Goal: Transaction & Acquisition: Subscribe to service/newsletter

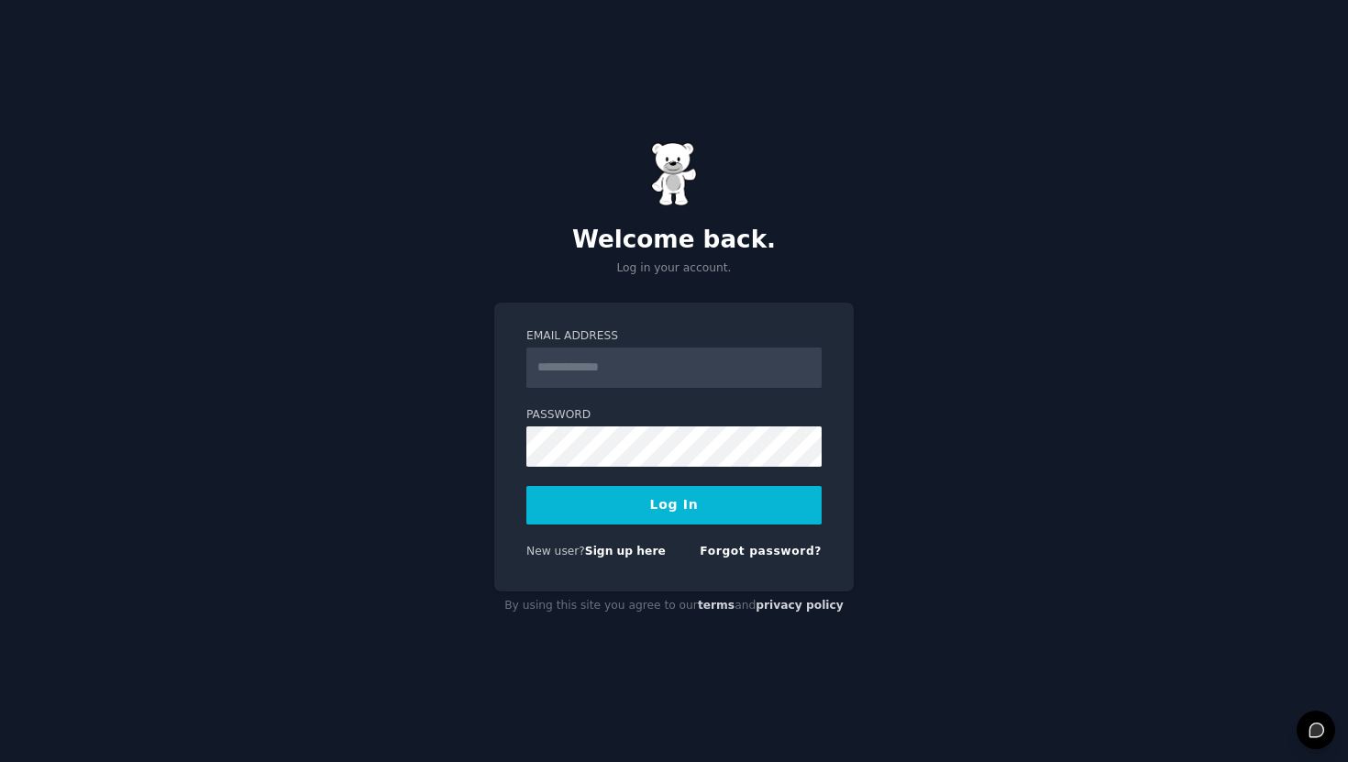
click at [643, 368] on input "Email Address" at bounding box center [673, 368] width 295 height 40
click at [637, 366] on input "Email Address" at bounding box center [673, 368] width 295 height 40
type input "**********"
click at [759, 547] on link "Forgot password?" at bounding box center [761, 551] width 122 height 13
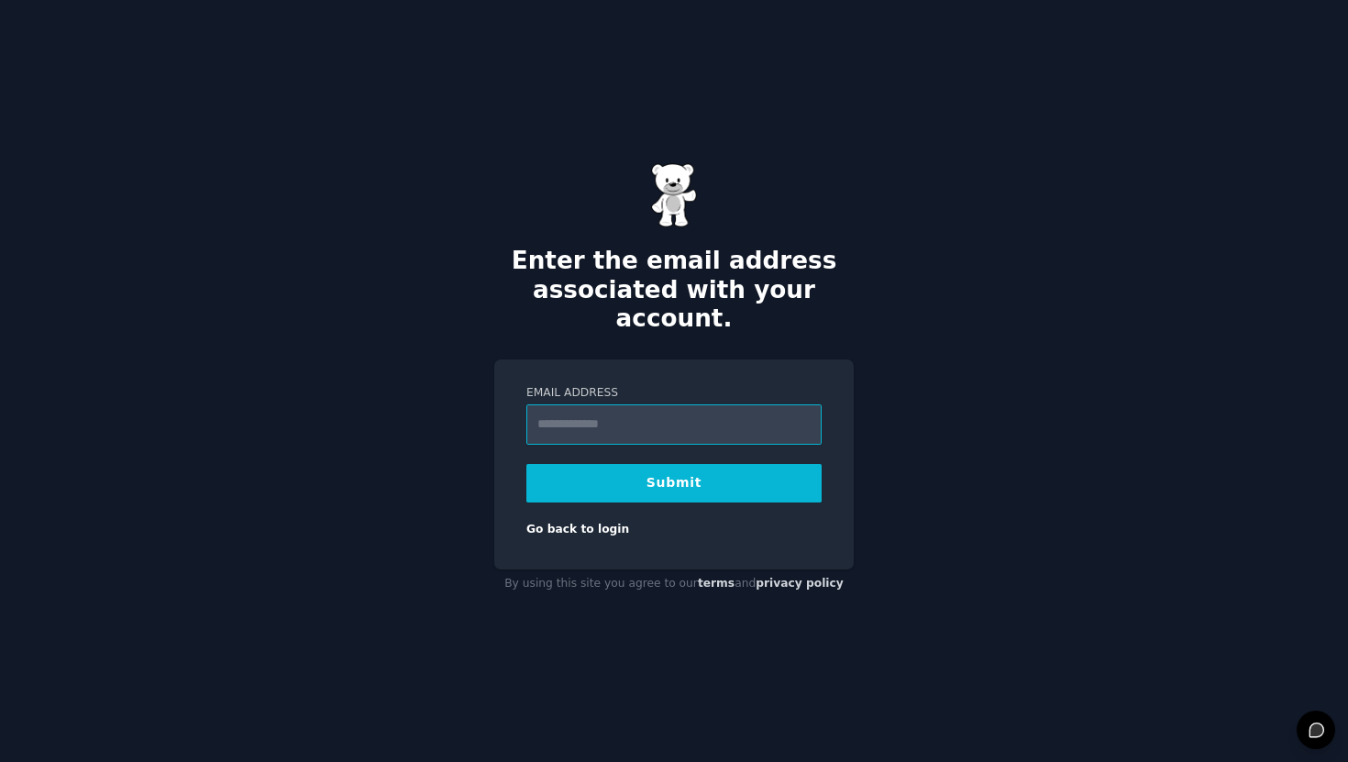
type input "**********"
click at [653, 464] on button "Submit" at bounding box center [673, 483] width 295 height 39
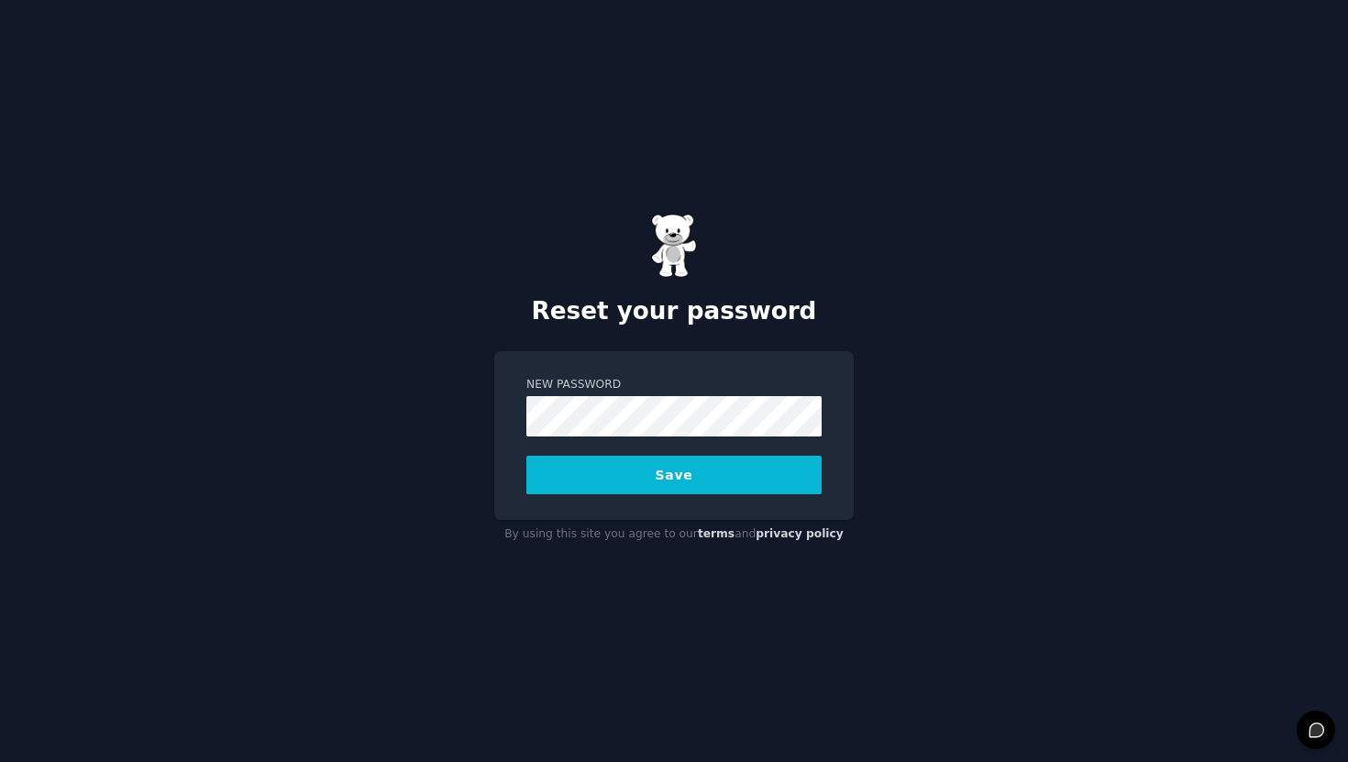
click at [562, 476] on button "Save" at bounding box center [673, 475] width 295 height 39
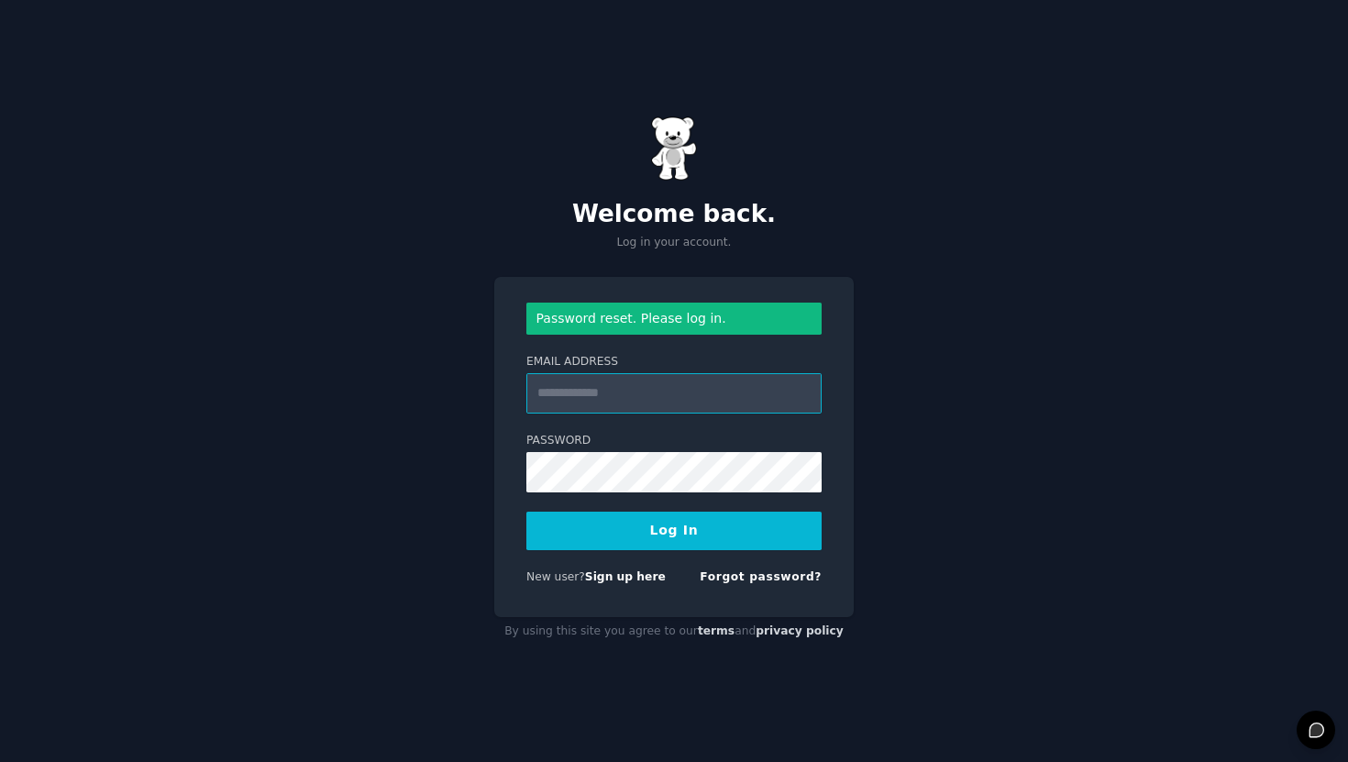
click at [721, 393] on input "Email Address" at bounding box center [673, 393] width 295 height 40
click at [622, 382] on input "Email Address" at bounding box center [673, 393] width 295 height 40
type input "**********"
click at [705, 525] on button "Log In" at bounding box center [673, 531] width 295 height 39
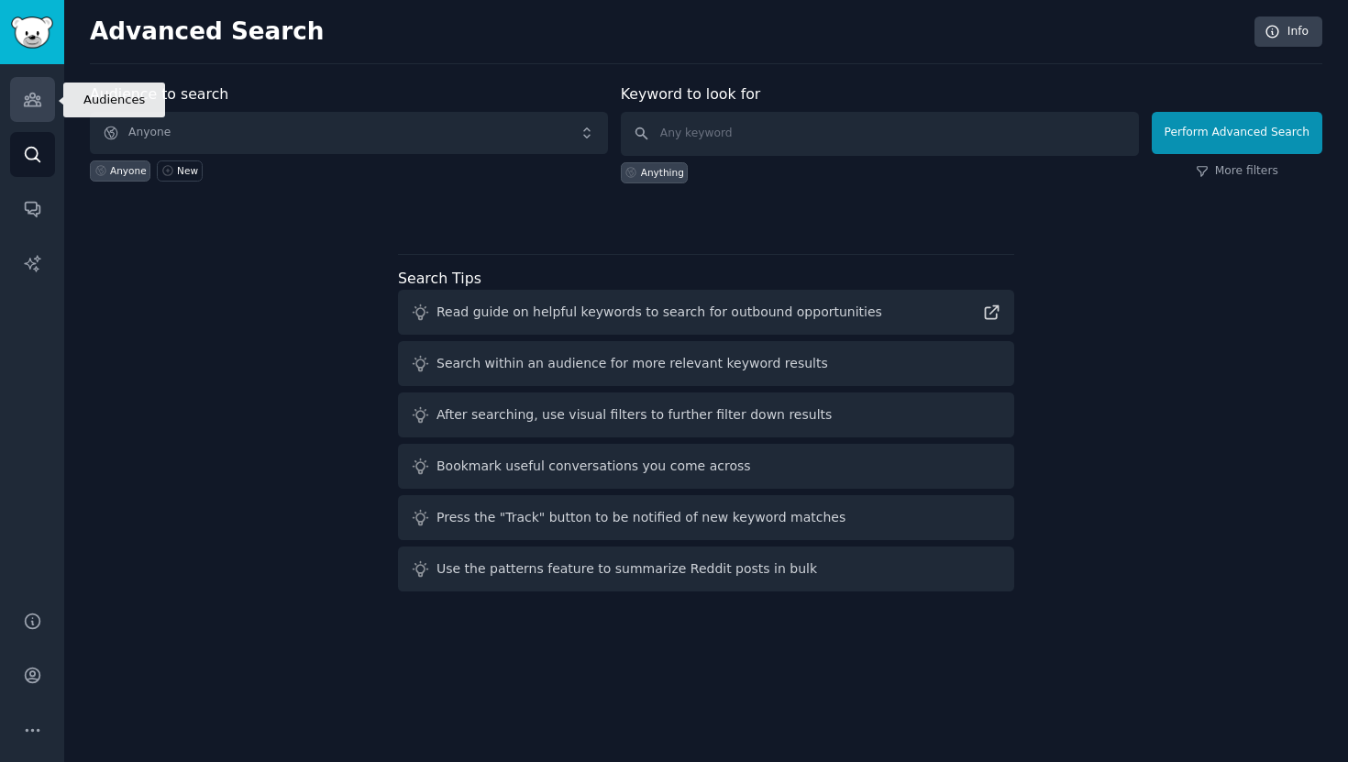
click at [50, 105] on link "Audiences" at bounding box center [32, 99] width 45 height 45
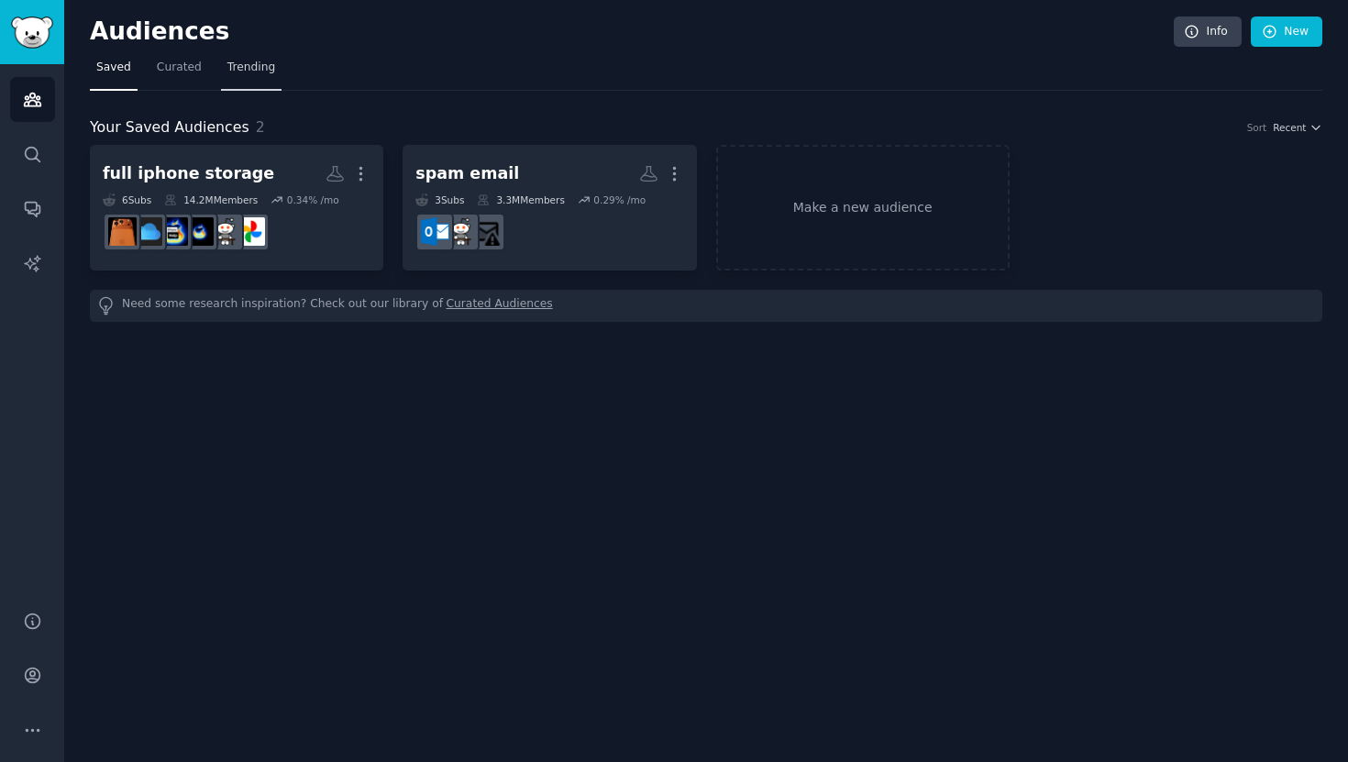
click at [240, 70] on span "Trending" at bounding box center [251, 68] width 48 height 17
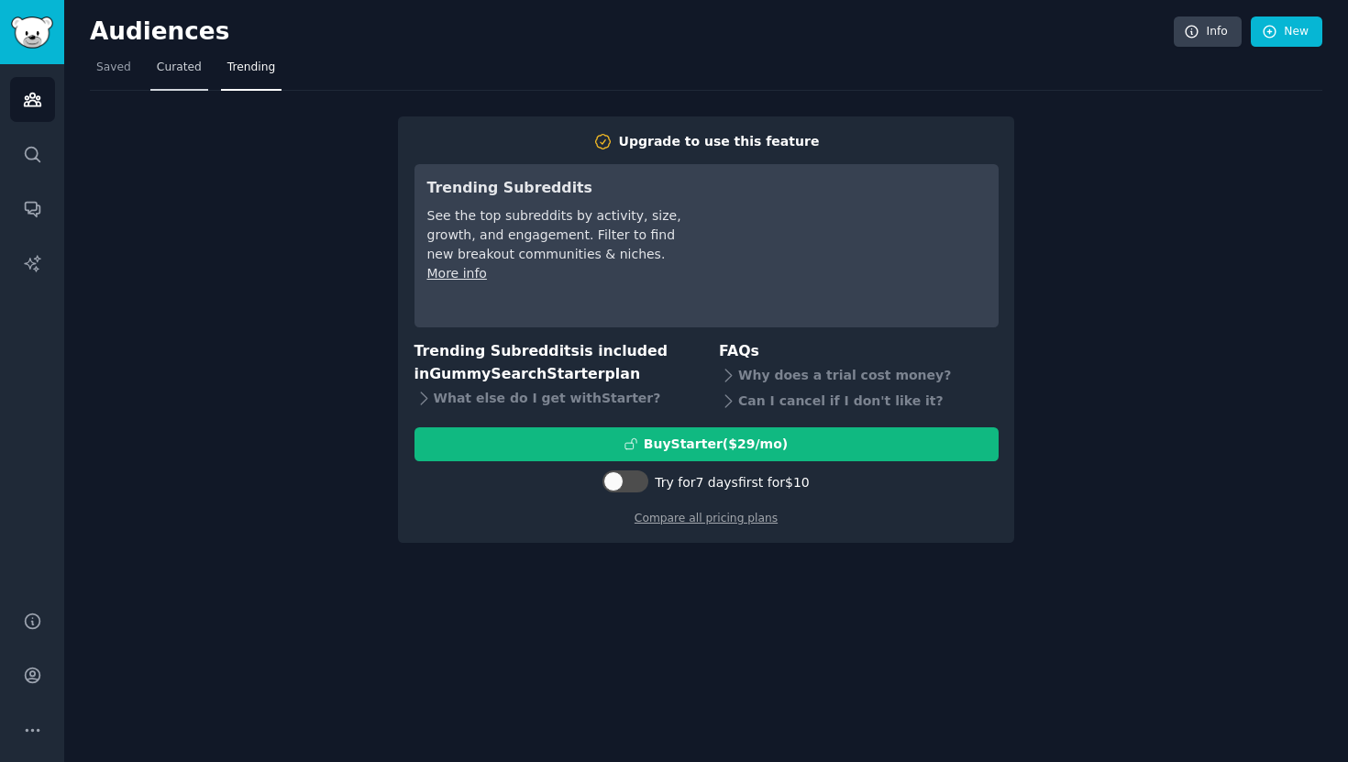
click at [190, 70] on span "Curated" at bounding box center [179, 68] width 45 height 17
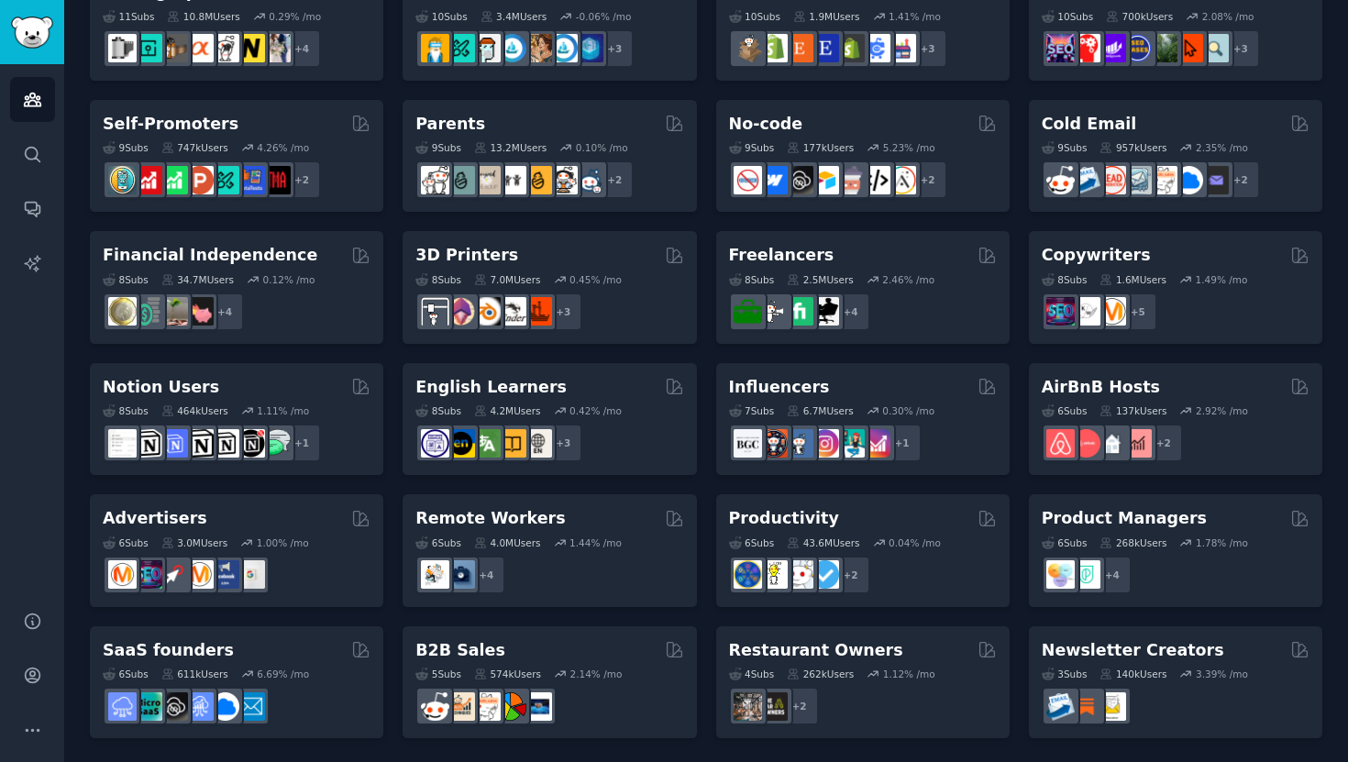
scroll to position [705, 0]
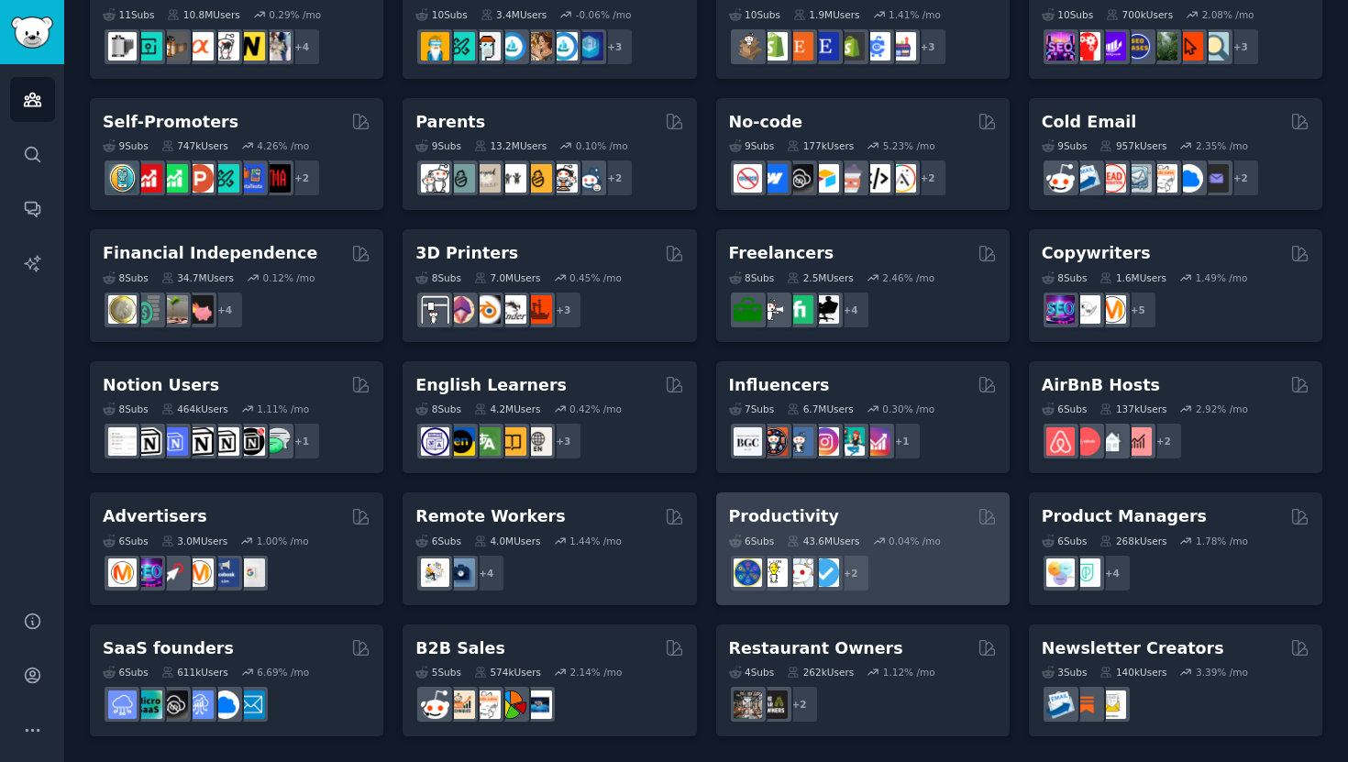
click at [824, 517] on div "Productivity" at bounding box center [863, 516] width 268 height 23
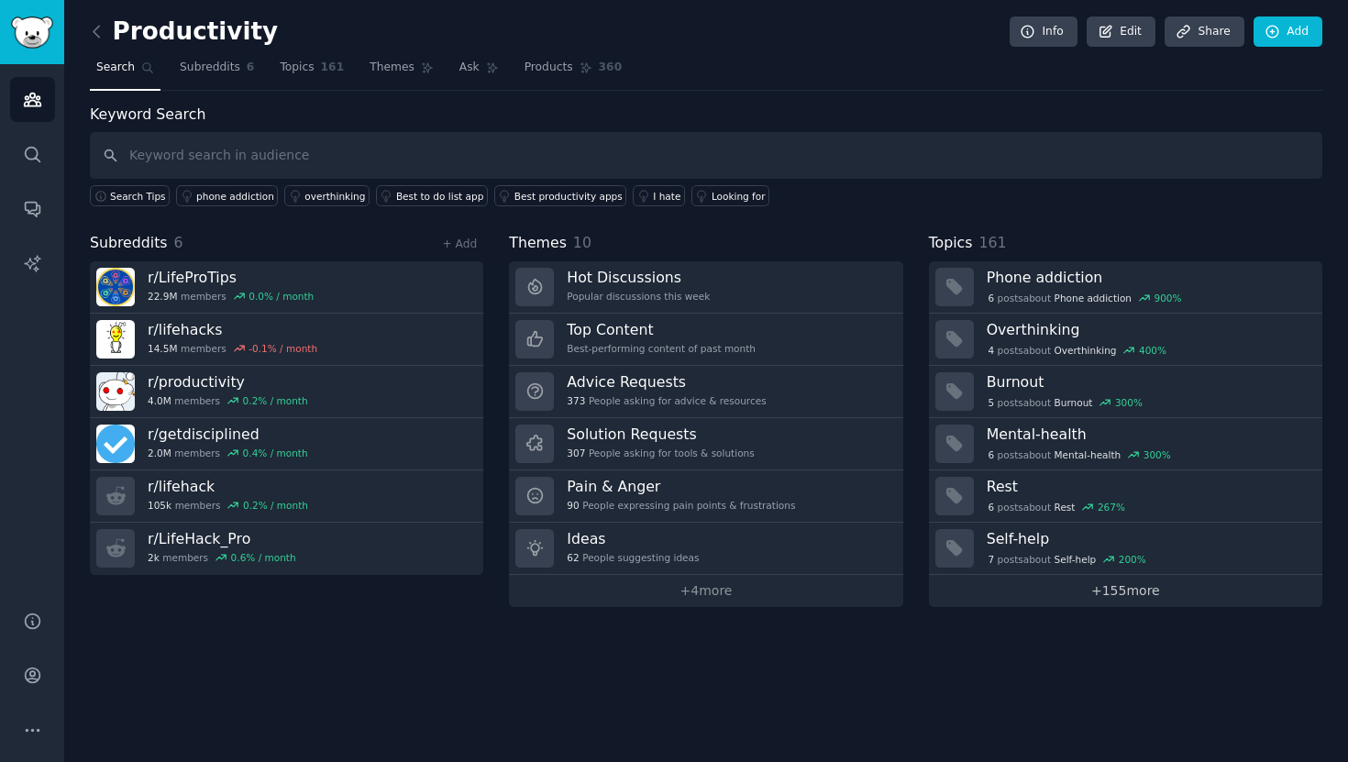
click at [1044, 599] on link "+ 155 more" at bounding box center [1125, 591] width 393 height 32
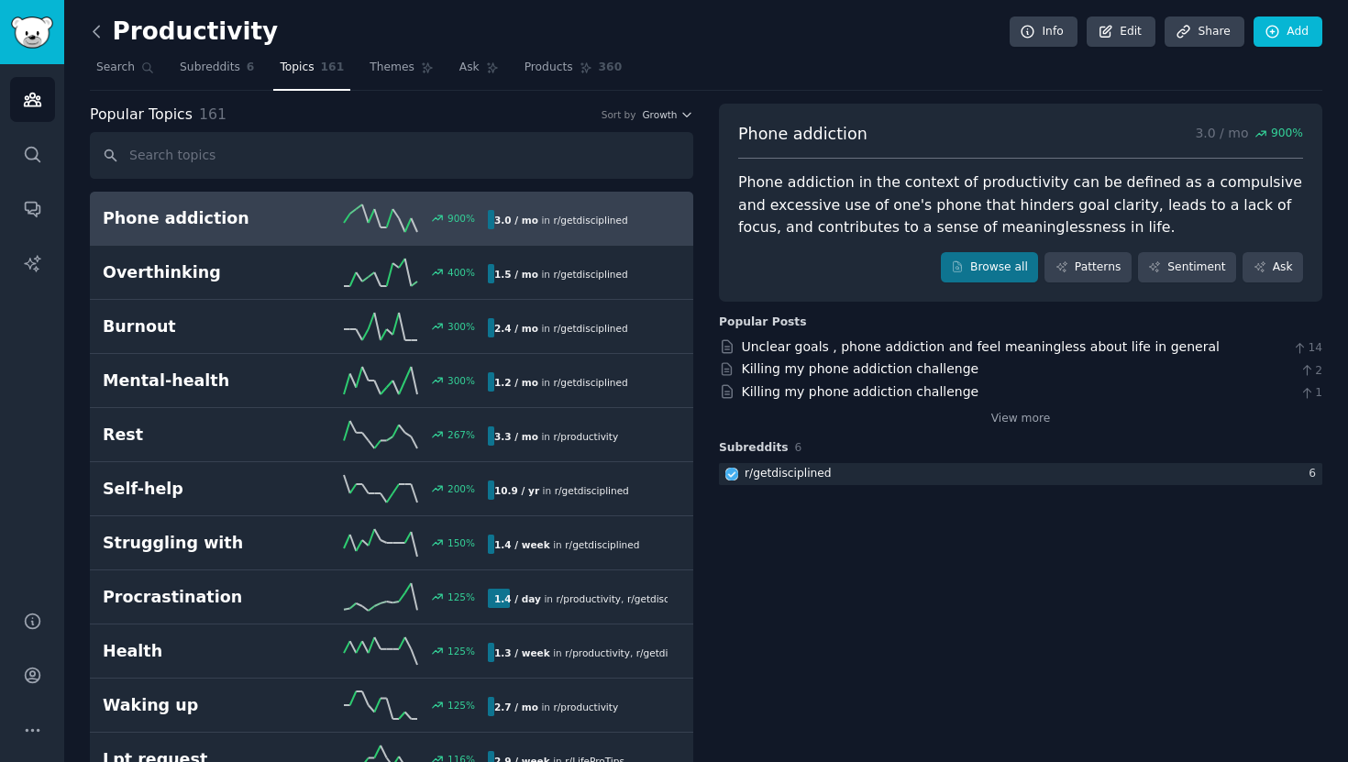
click at [97, 31] on icon at bounding box center [96, 31] width 19 height 19
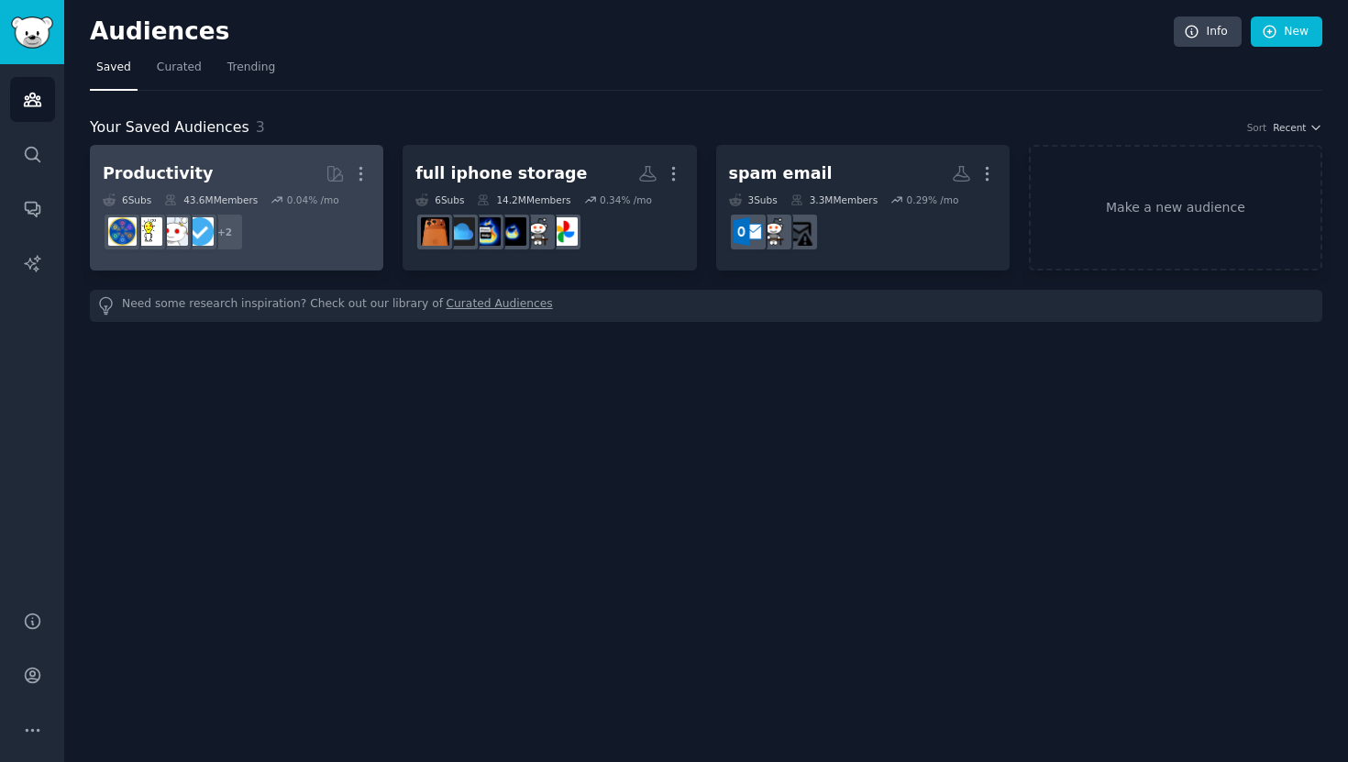
click at [262, 163] on h2 "Productivity More" at bounding box center [237, 174] width 268 height 32
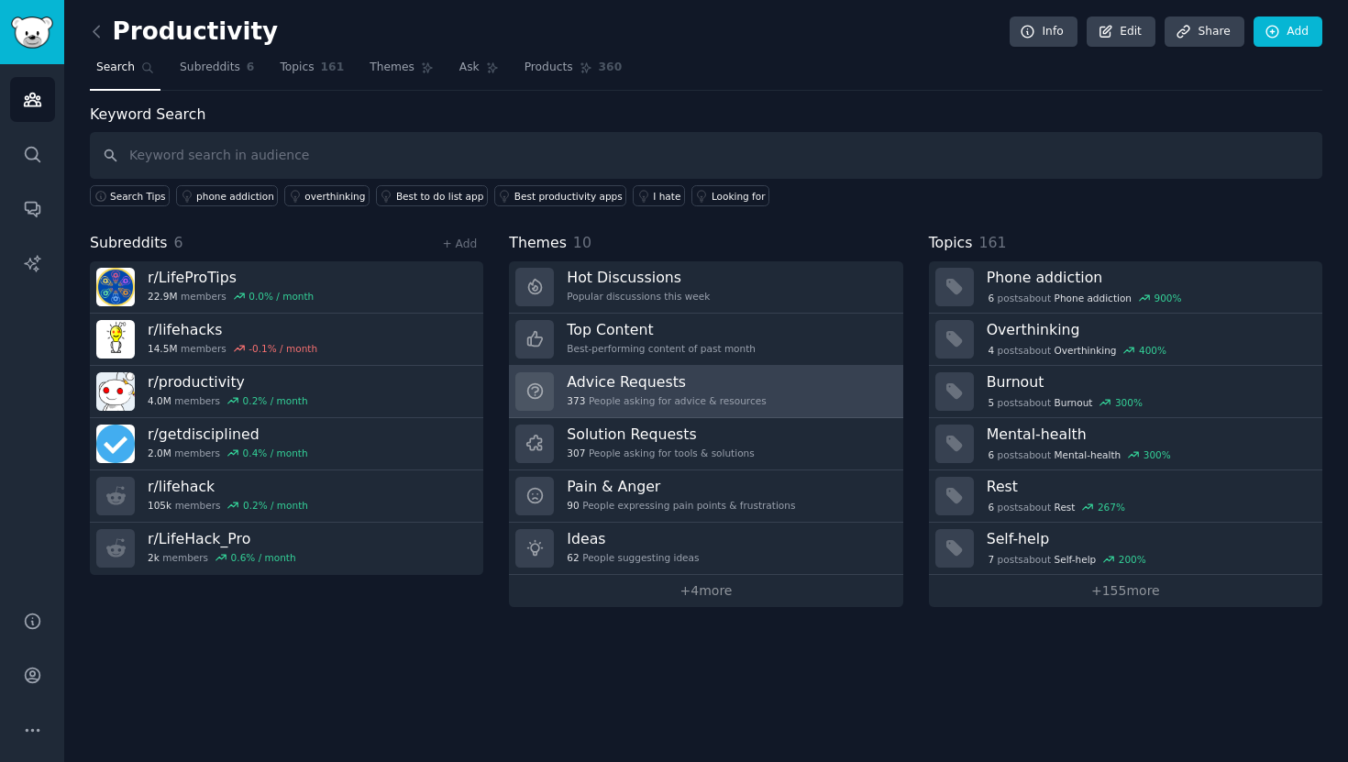
click at [647, 385] on h3 "Advice Requests" at bounding box center [666, 381] width 199 height 19
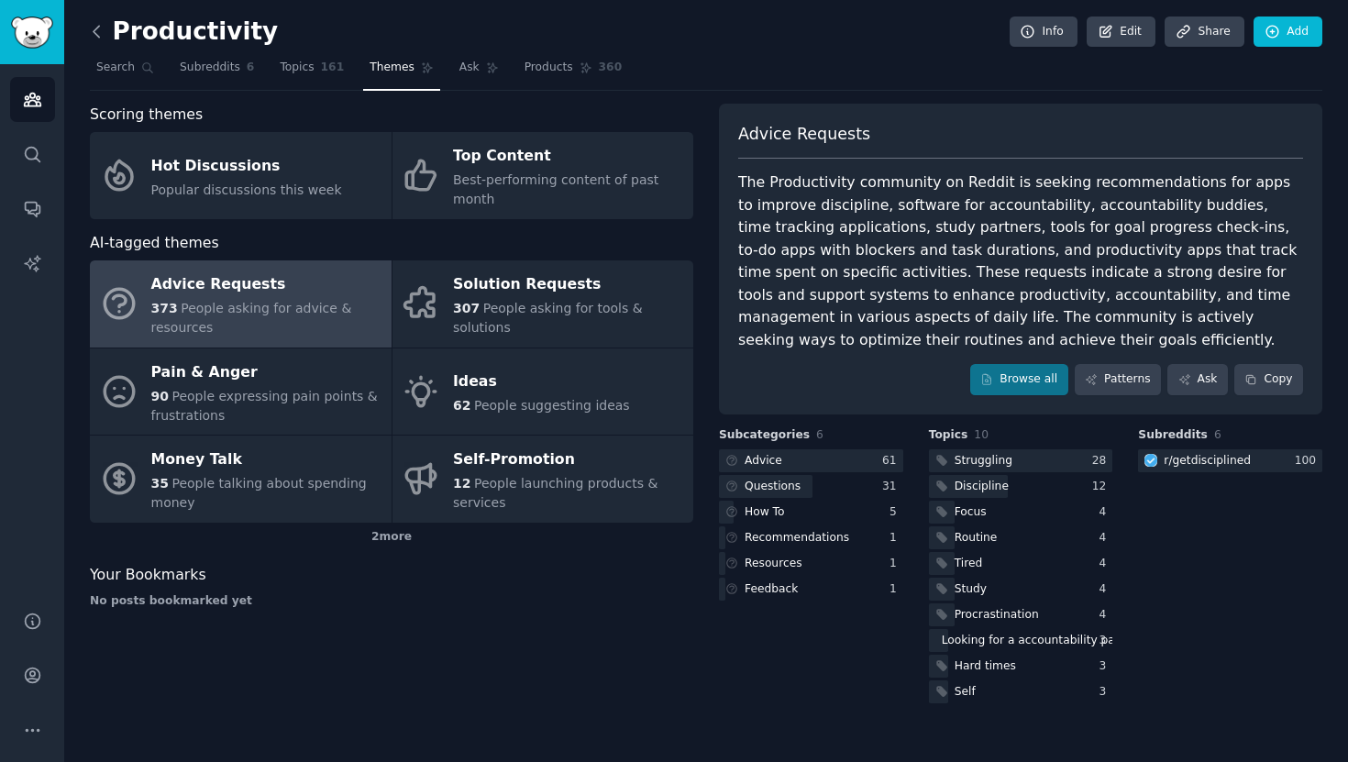
click at [103, 35] on icon at bounding box center [96, 31] width 19 height 19
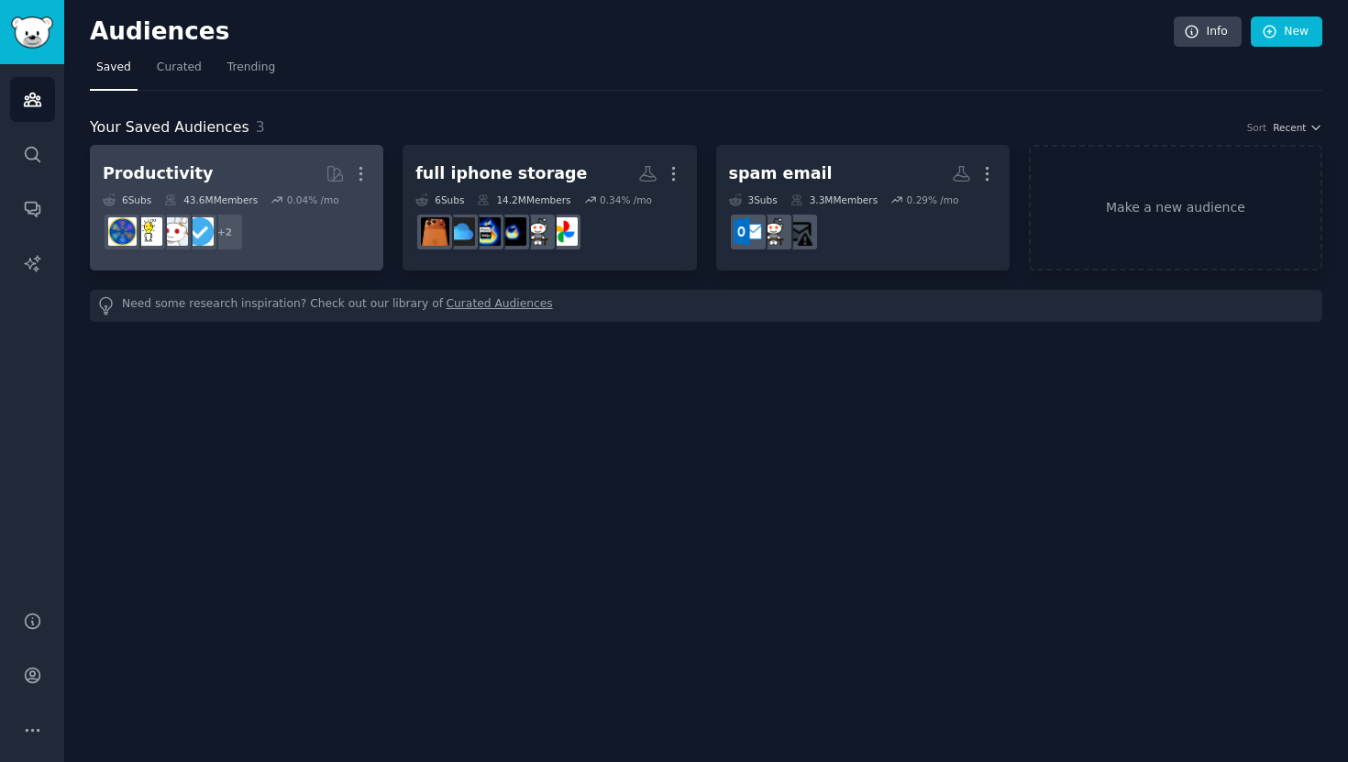
click at [274, 220] on dd "+ 2" at bounding box center [237, 231] width 268 height 51
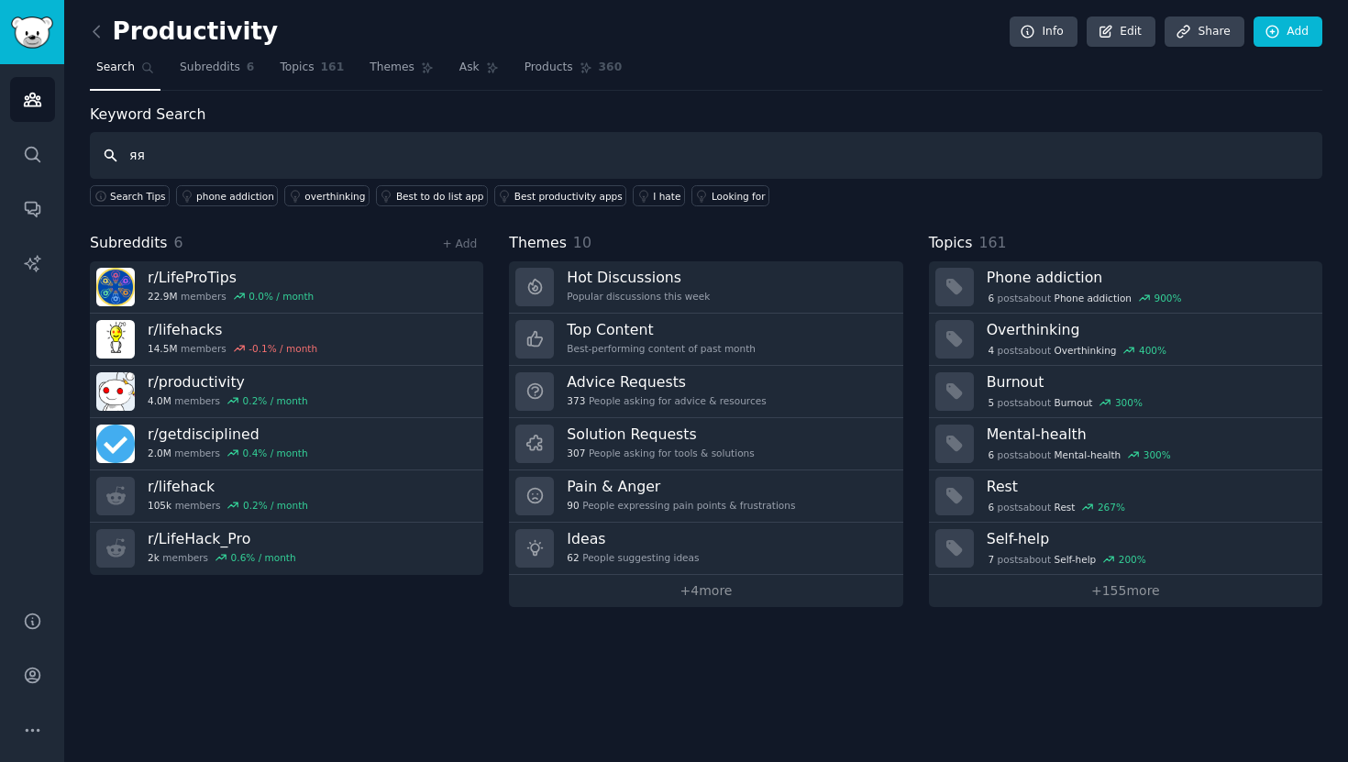
type input "яя"
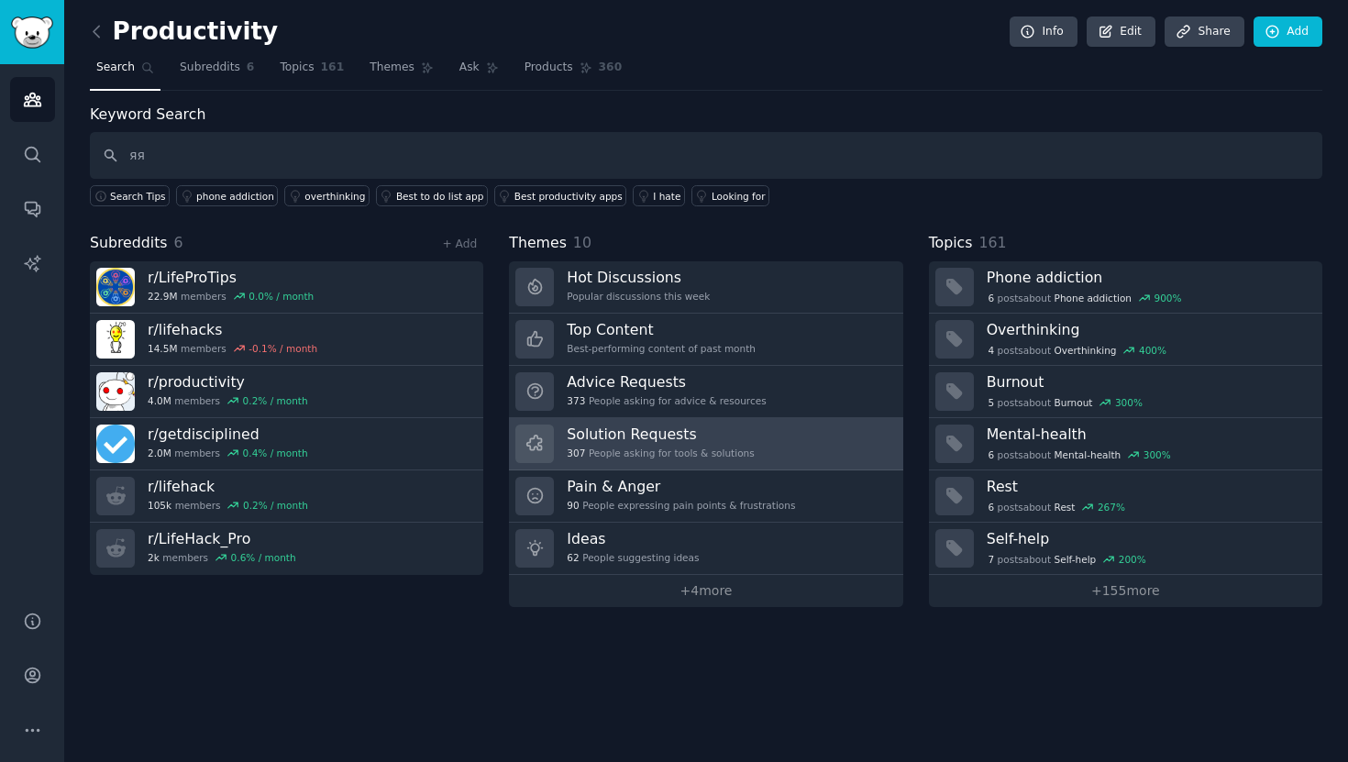
click at [668, 434] on h3 "Solution Requests" at bounding box center [660, 434] width 187 height 19
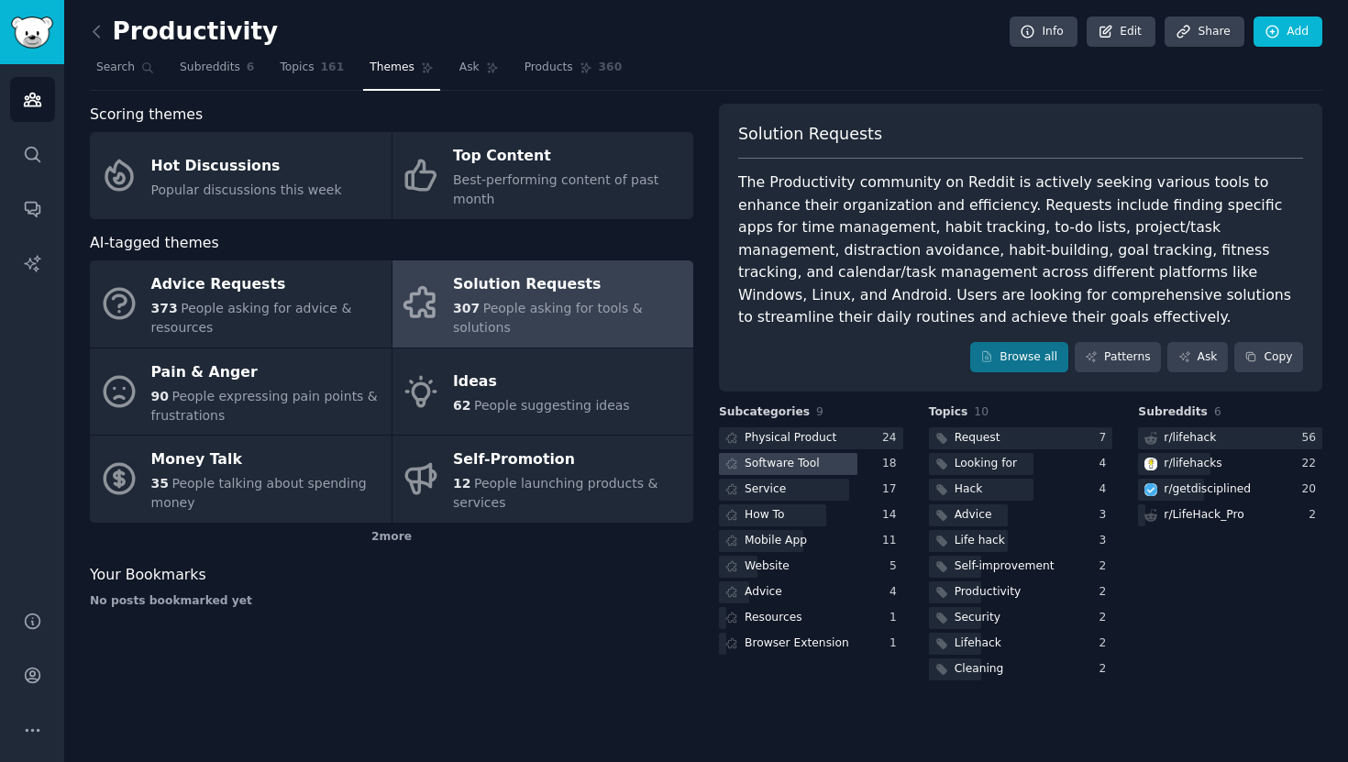
click at [808, 467] on div "Software Tool" at bounding box center [782, 464] width 75 height 17
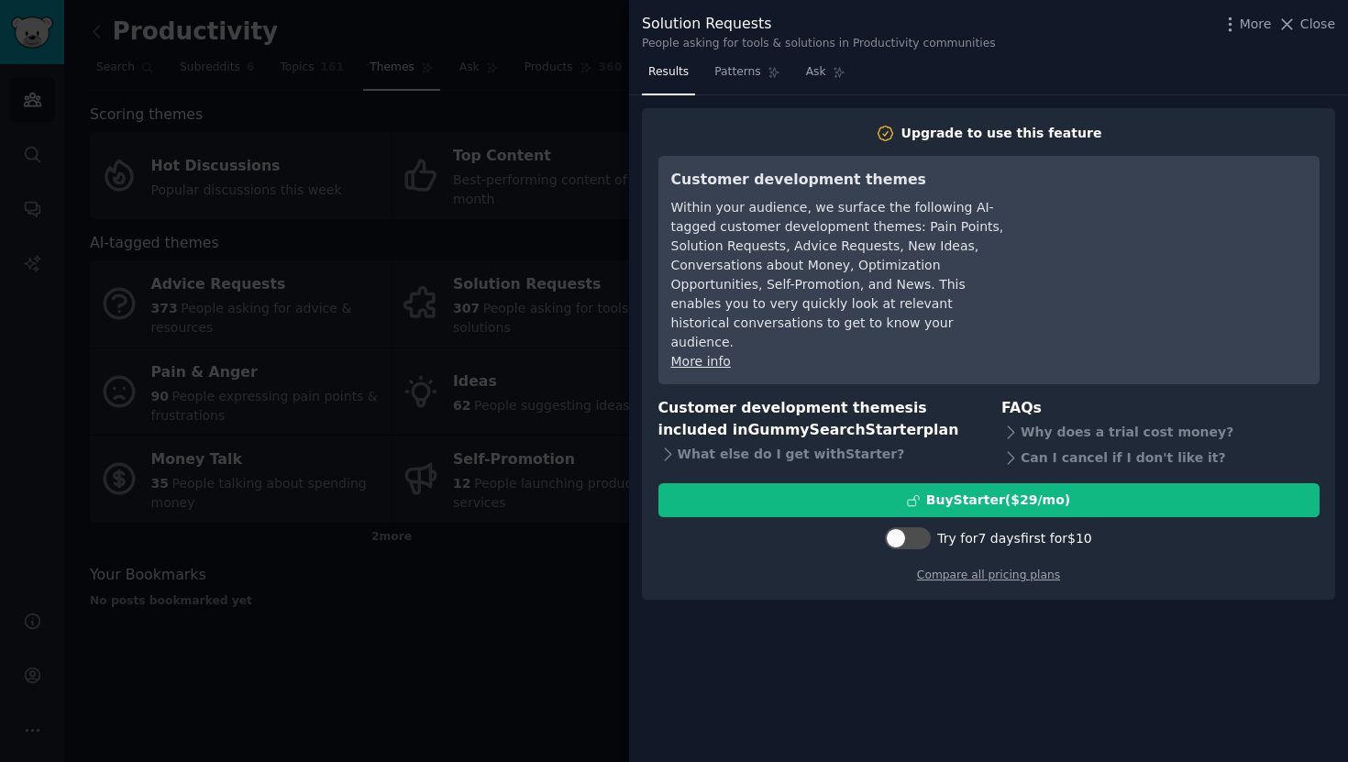
click at [583, 101] on div at bounding box center [674, 381] width 1348 height 762
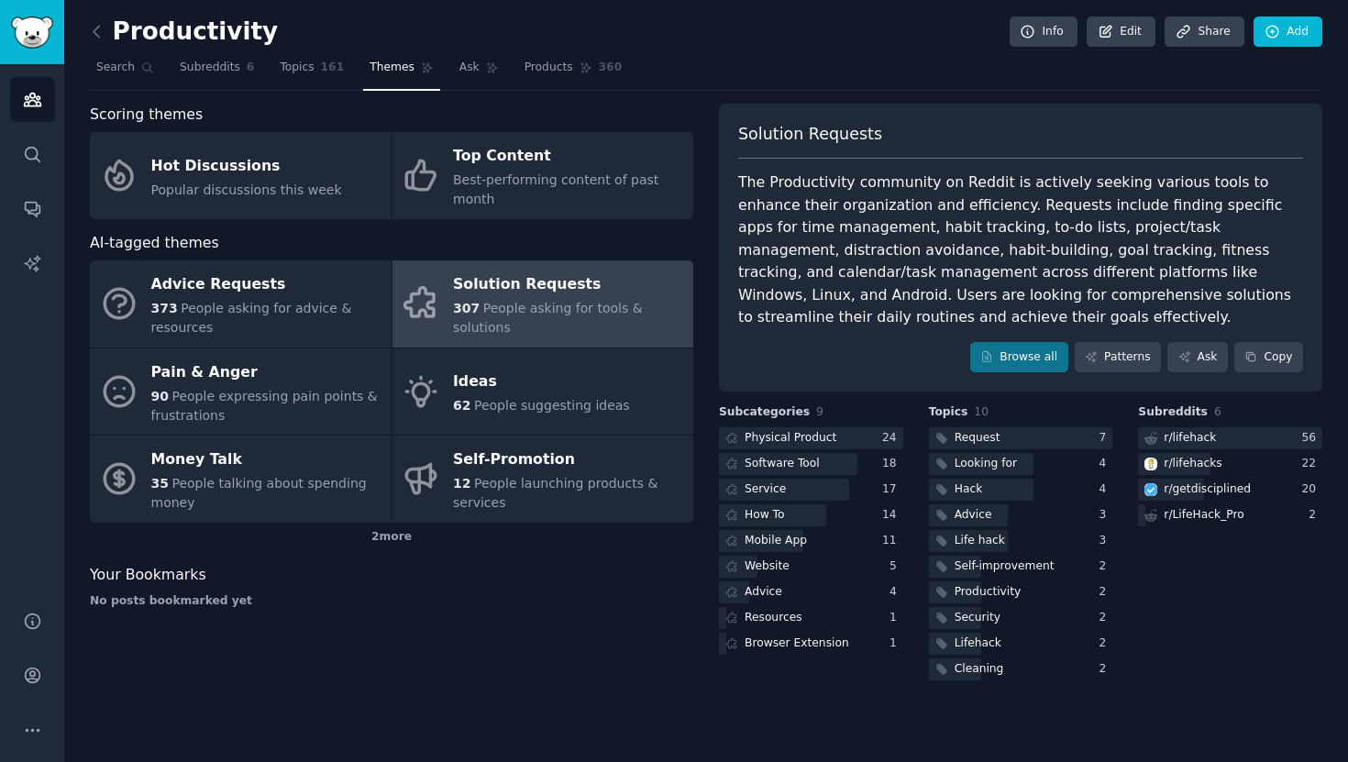
click at [96, 43] on link at bounding box center [101, 31] width 23 height 29
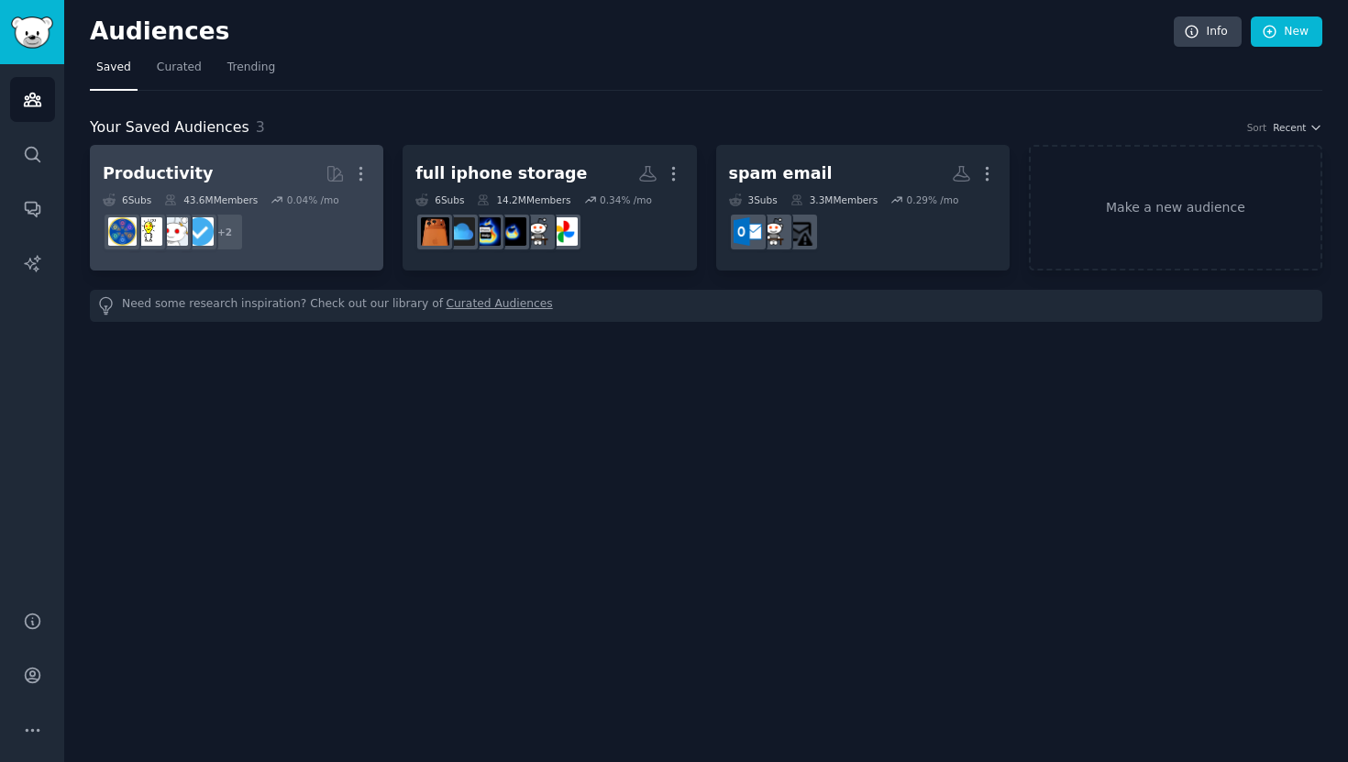
click at [337, 191] on div "Productivity More 6 Sub s 43.6M Members 0.04 % /mo + 2" at bounding box center [237, 208] width 268 height 100
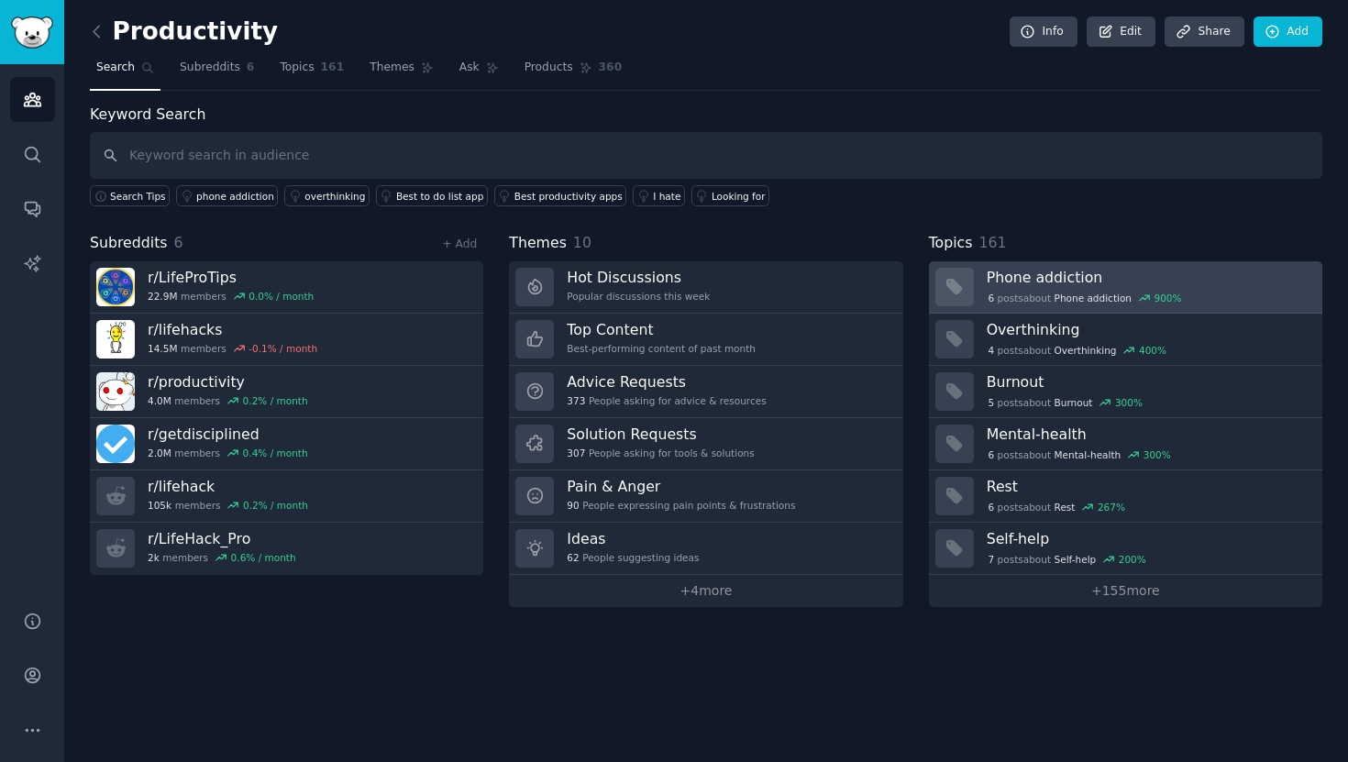
click at [1042, 275] on h3 "Phone addiction" at bounding box center [1148, 277] width 323 height 19
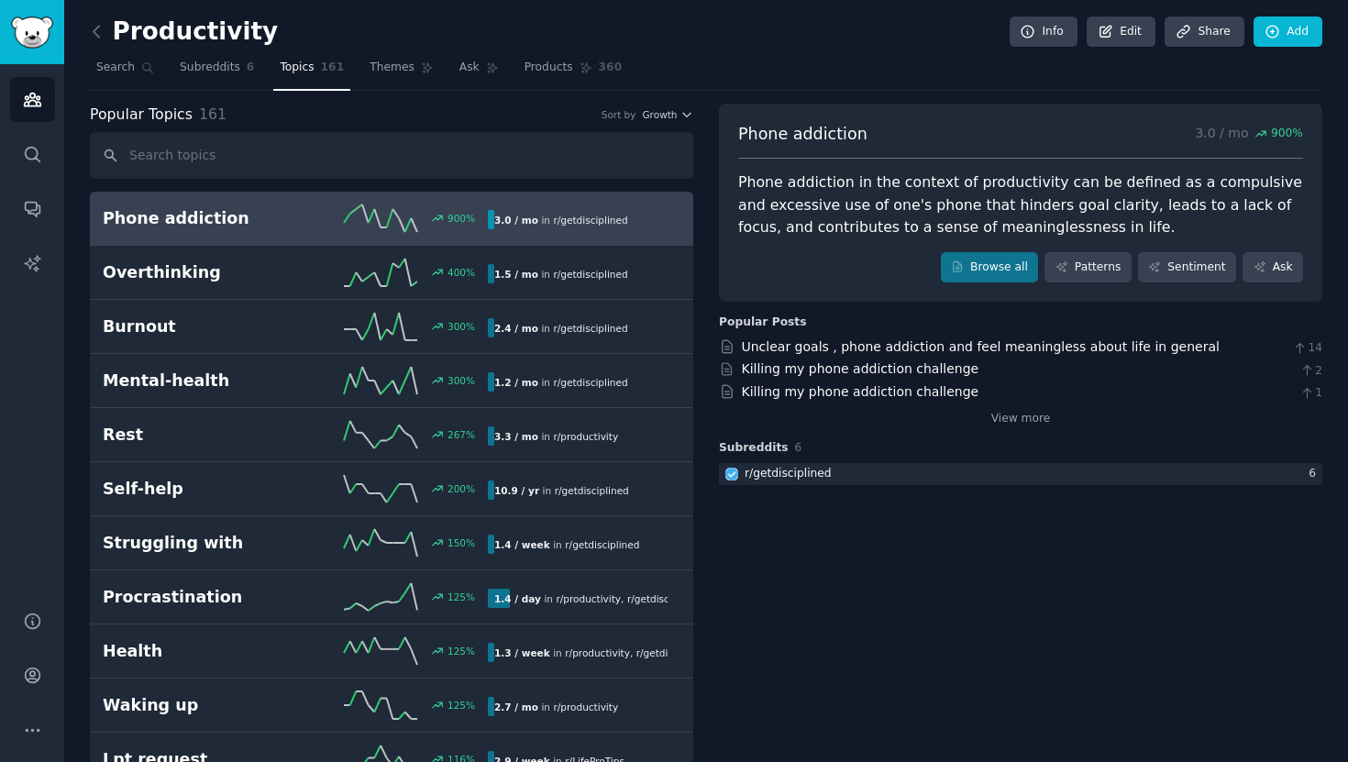
click at [593, 222] on span "r/ getdisciplined" at bounding box center [590, 220] width 74 height 11
click at [225, 67] on span "Subreddits" at bounding box center [210, 68] width 61 height 17
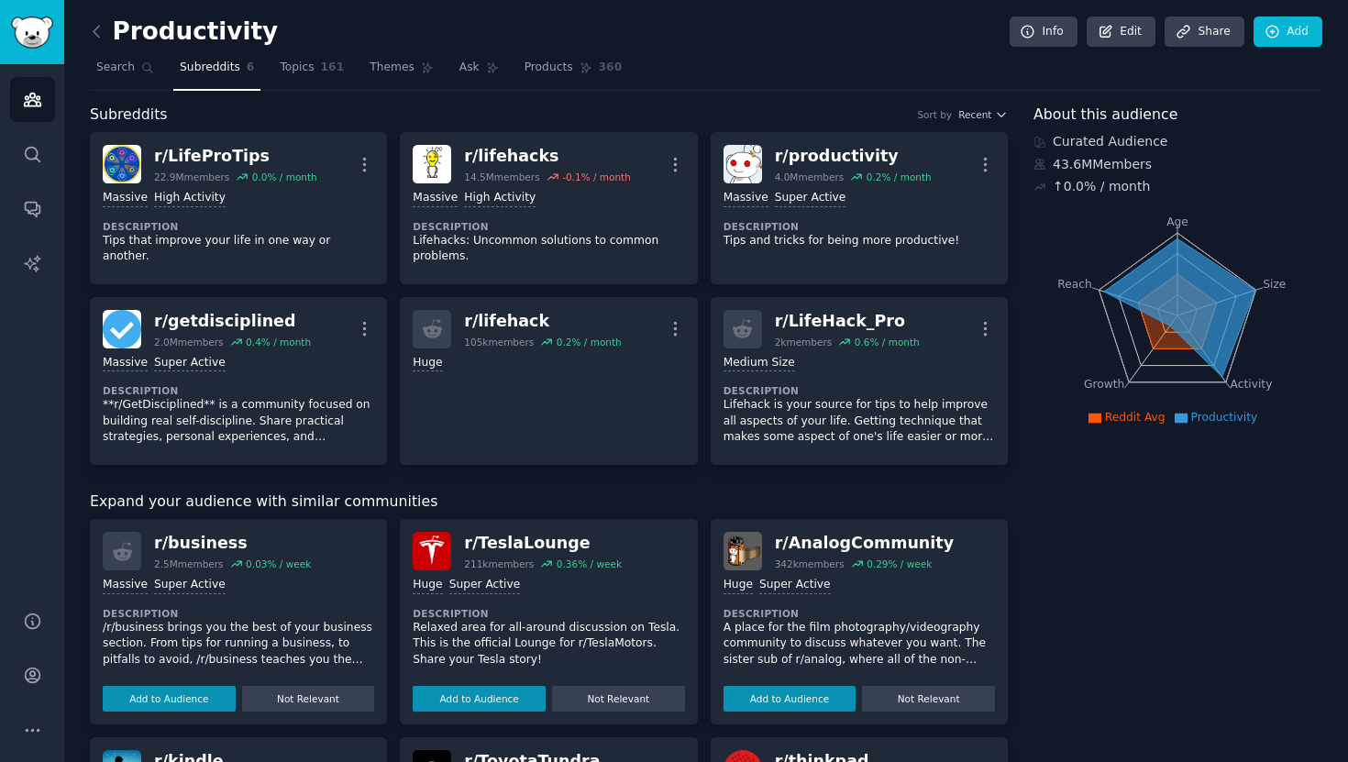
click at [1180, 421] on icon at bounding box center [1181, 418] width 13 height 10
click at [24, 145] on icon "Sidebar" at bounding box center [32, 154] width 19 height 19
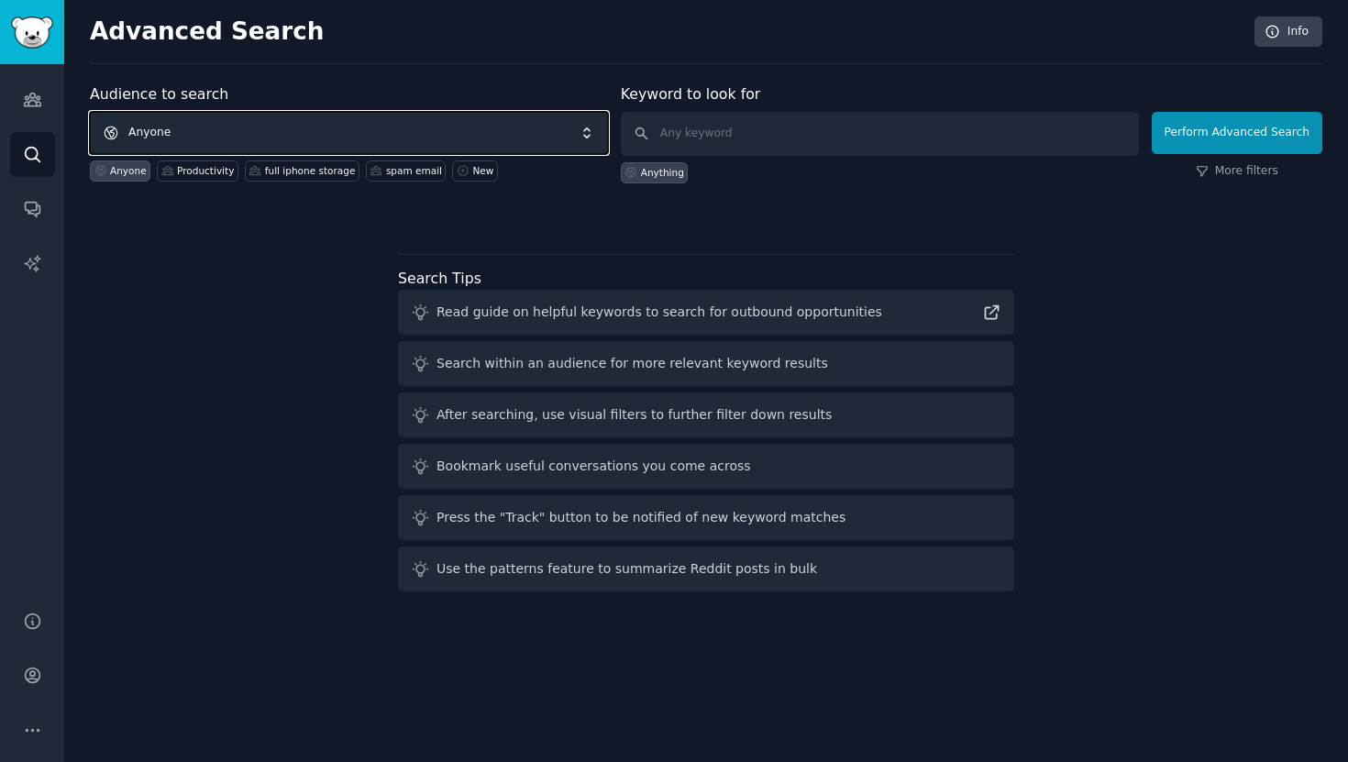
click at [248, 124] on span "Anyone" at bounding box center [349, 133] width 518 height 42
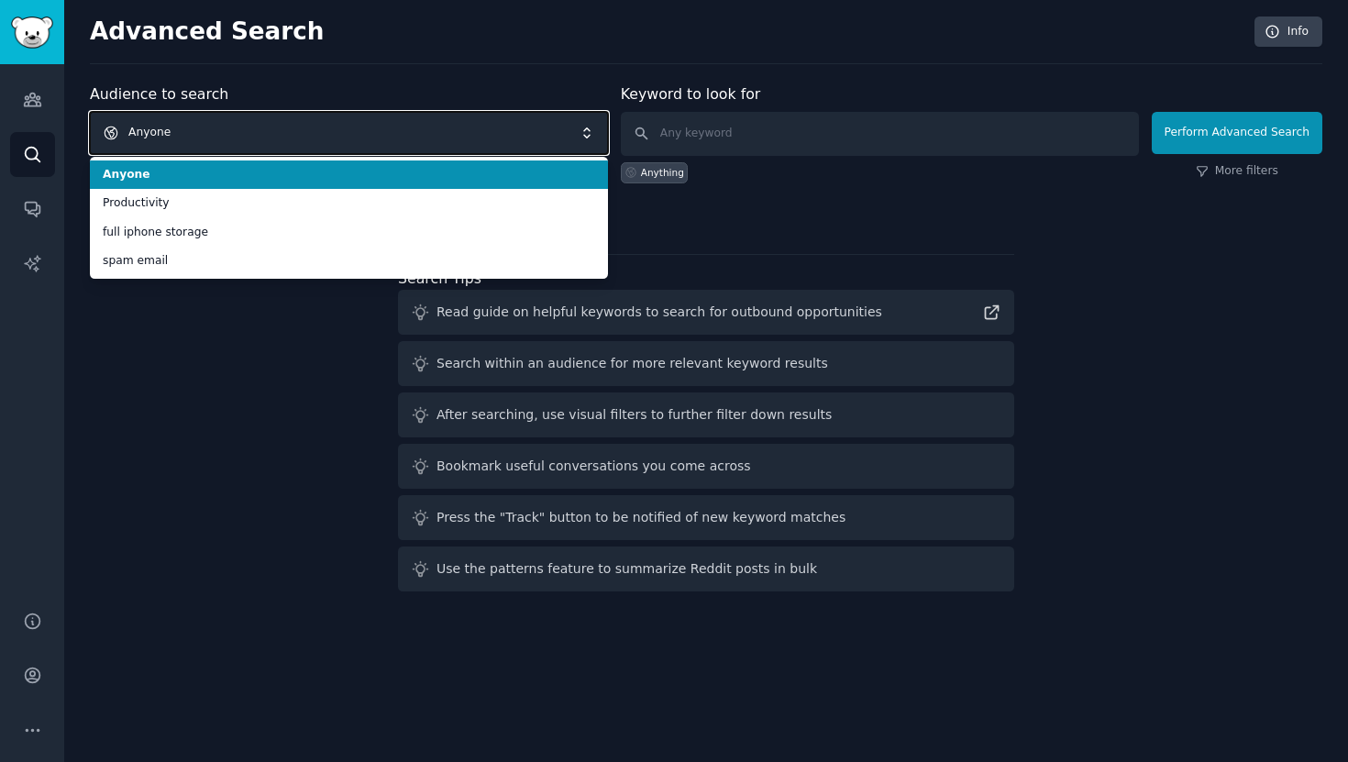
click at [248, 124] on span "Anyone" at bounding box center [349, 133] width 518 height 42
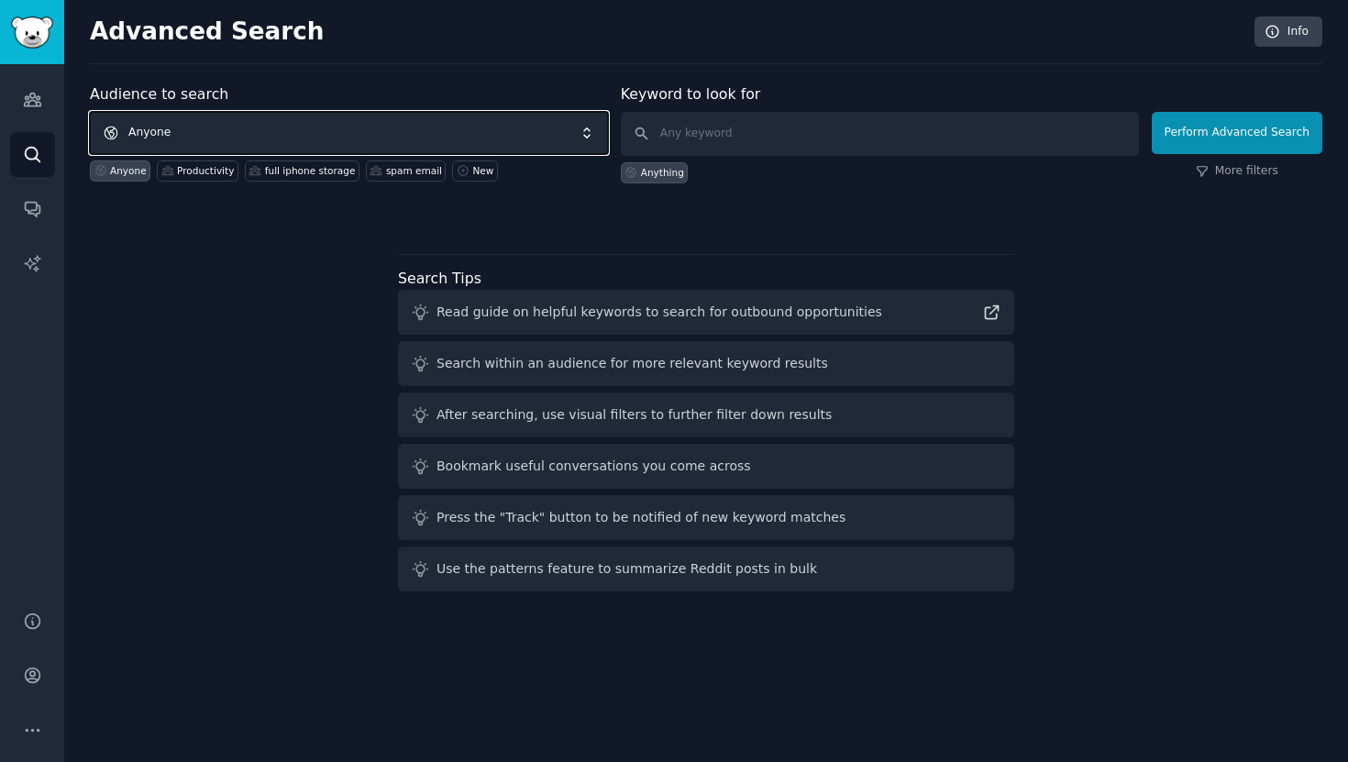
click at [192, 118] on span "Anyone" at bounding box center [349, 133] width 518 height 42
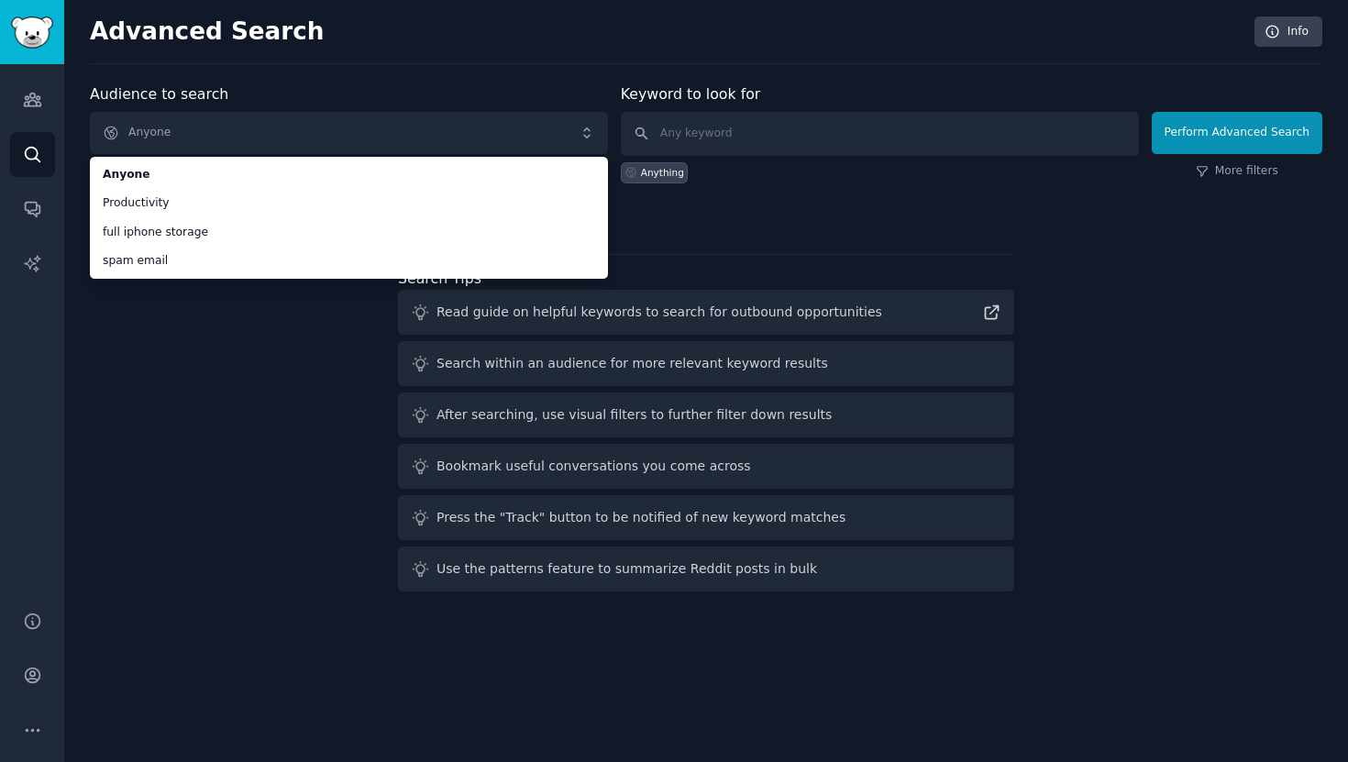
click at [162, 158] on ul "Anyone Productivity full iphone storage spam email" at bounding box center [349, 218] width 518 height 122
click at [162, 147] on span "Anyone" at bounding box center [349, 133] width 518 height 42
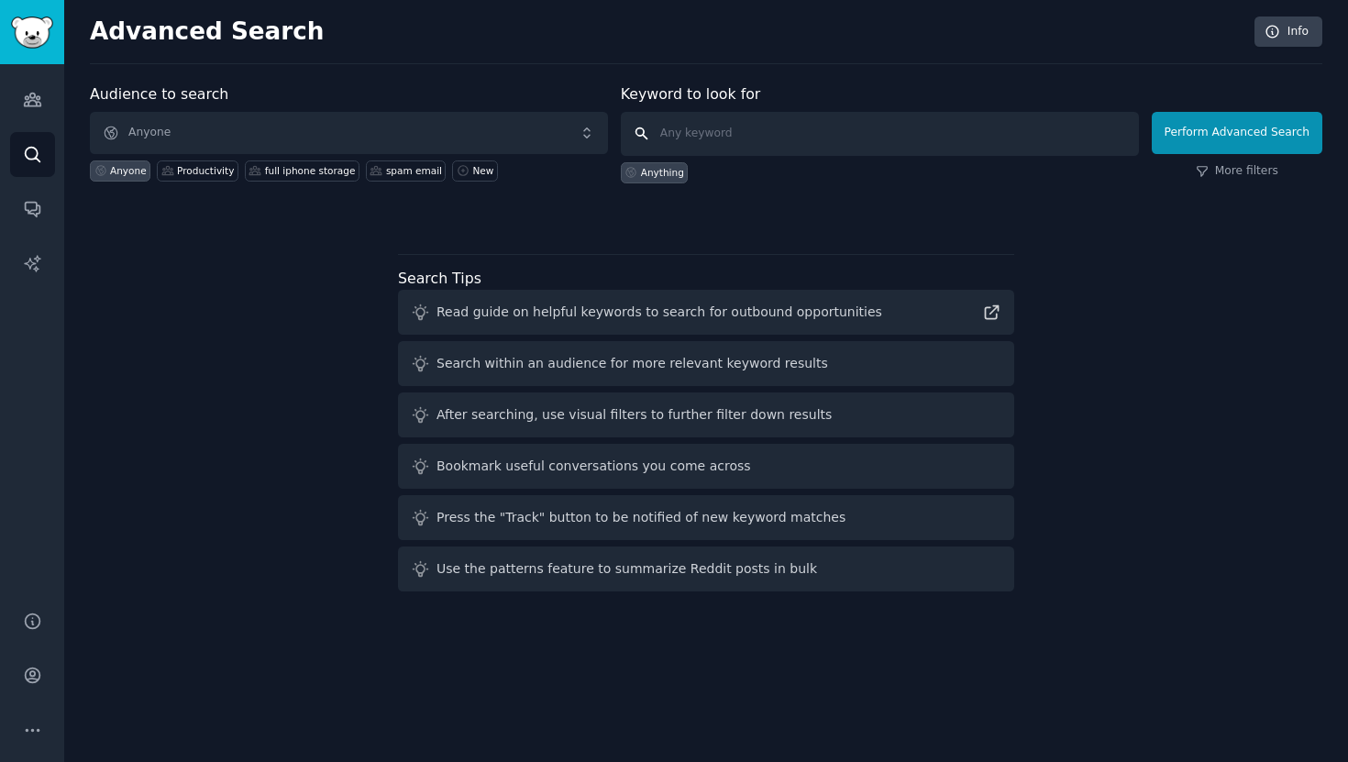
click at [698, 138] on input "text" at bounding box center [880, 134] width 518 height 44
type input "ф"
type input "ai note taker"
click at [1246, 172] on link "More filters" at bounding box center [1237, 171] width 83 height 17
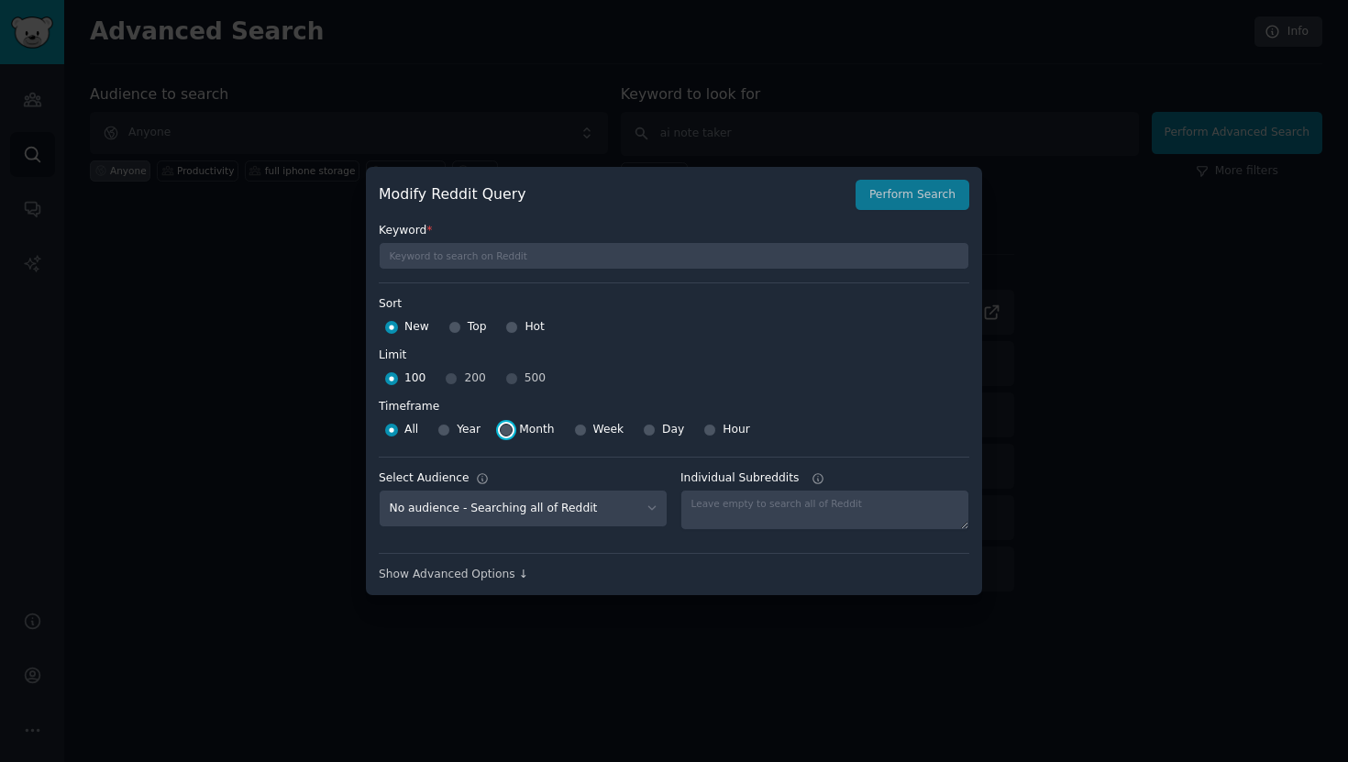
click at [506, 426] on input "Month" at bounding box center [506, 430] width 13 height 13
radio input "true"
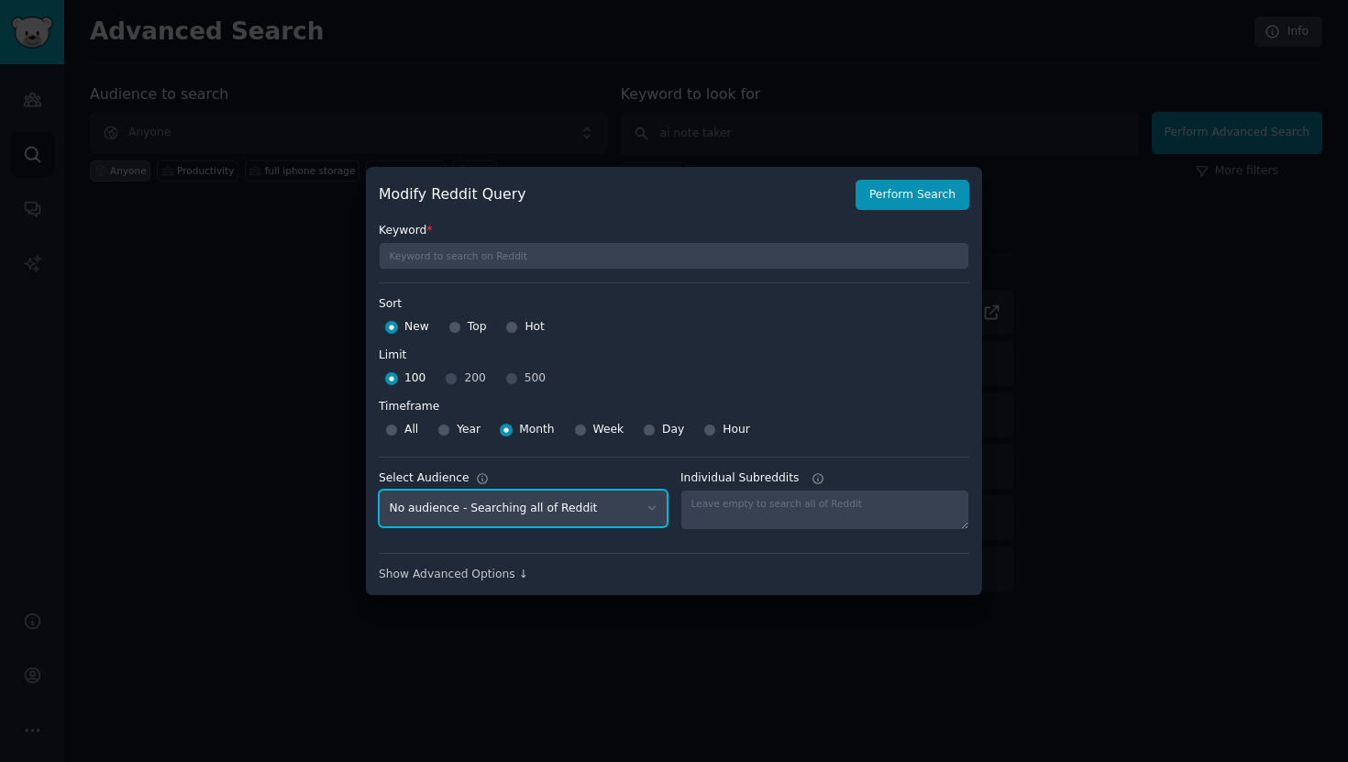
click at [563, 513] on select "No audience - Searching all of Reddit Productivity - 6 Subreddits full iphone s…" at bounding box center [523, 509] width 289 height 38
click at [379, 490] on select "No audience - Searching all of Reddit Productivity - 6 Subreddits full iphone s…" at bounding box center [523, 509] width 289 height 38
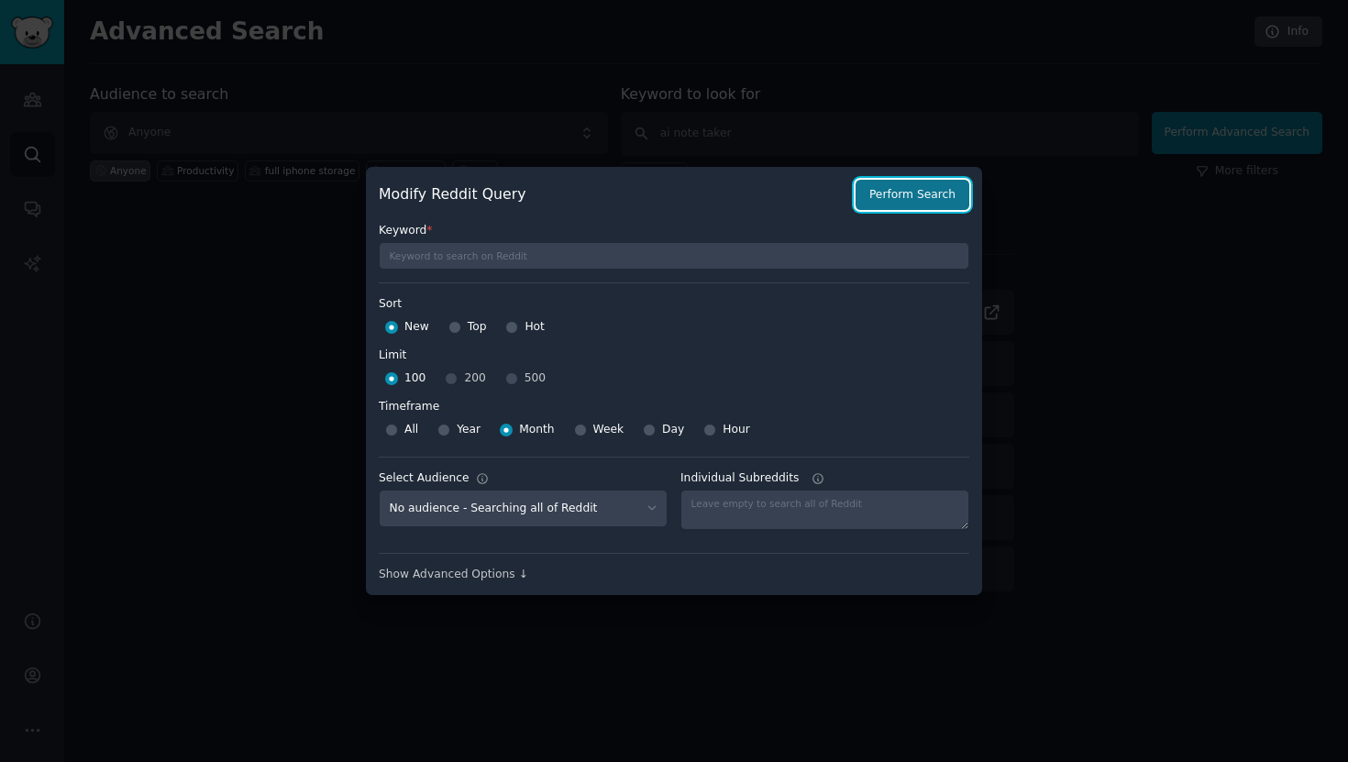
click at [895, 186] on button "Perform Search" at bounding box center [913, 195] width 114 height 31
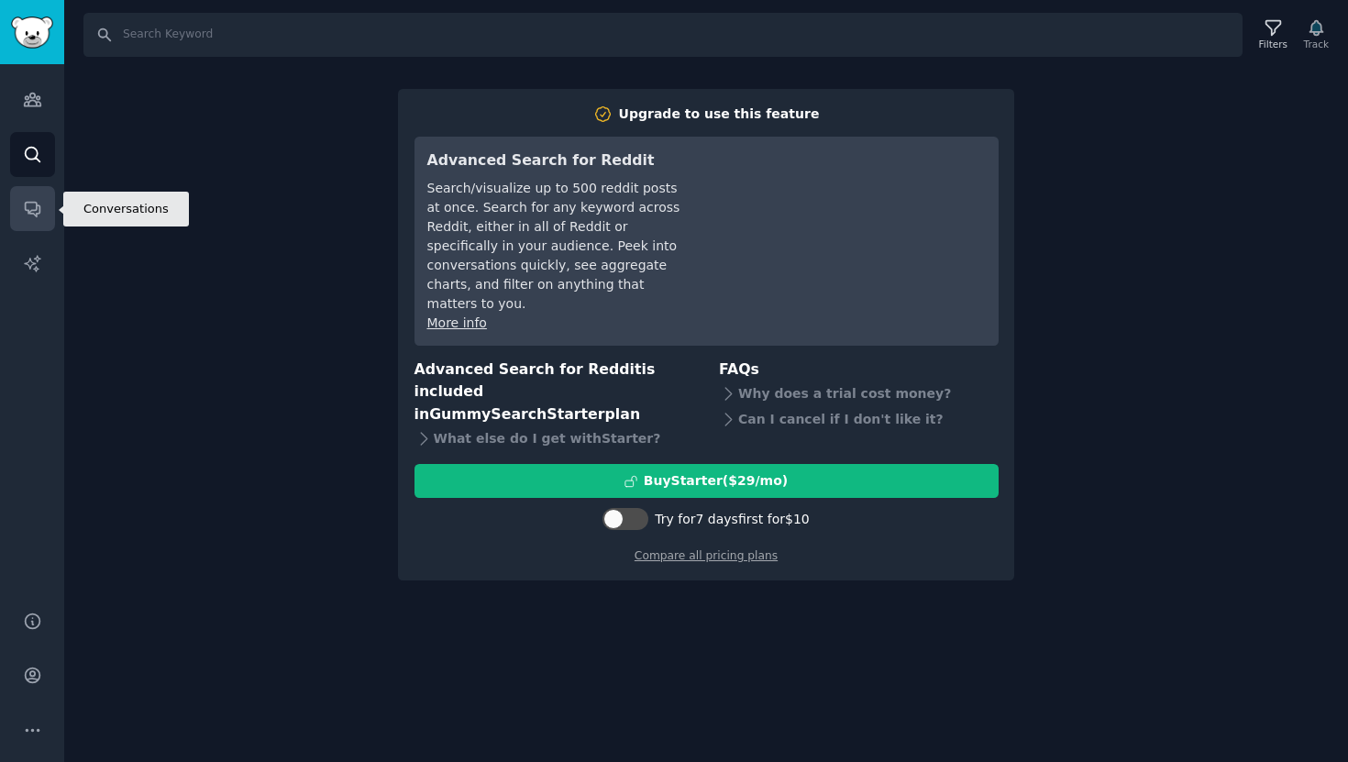
click at [34, 187] on link "Conversations" at bounding box center [32, 208] width 45 height 45
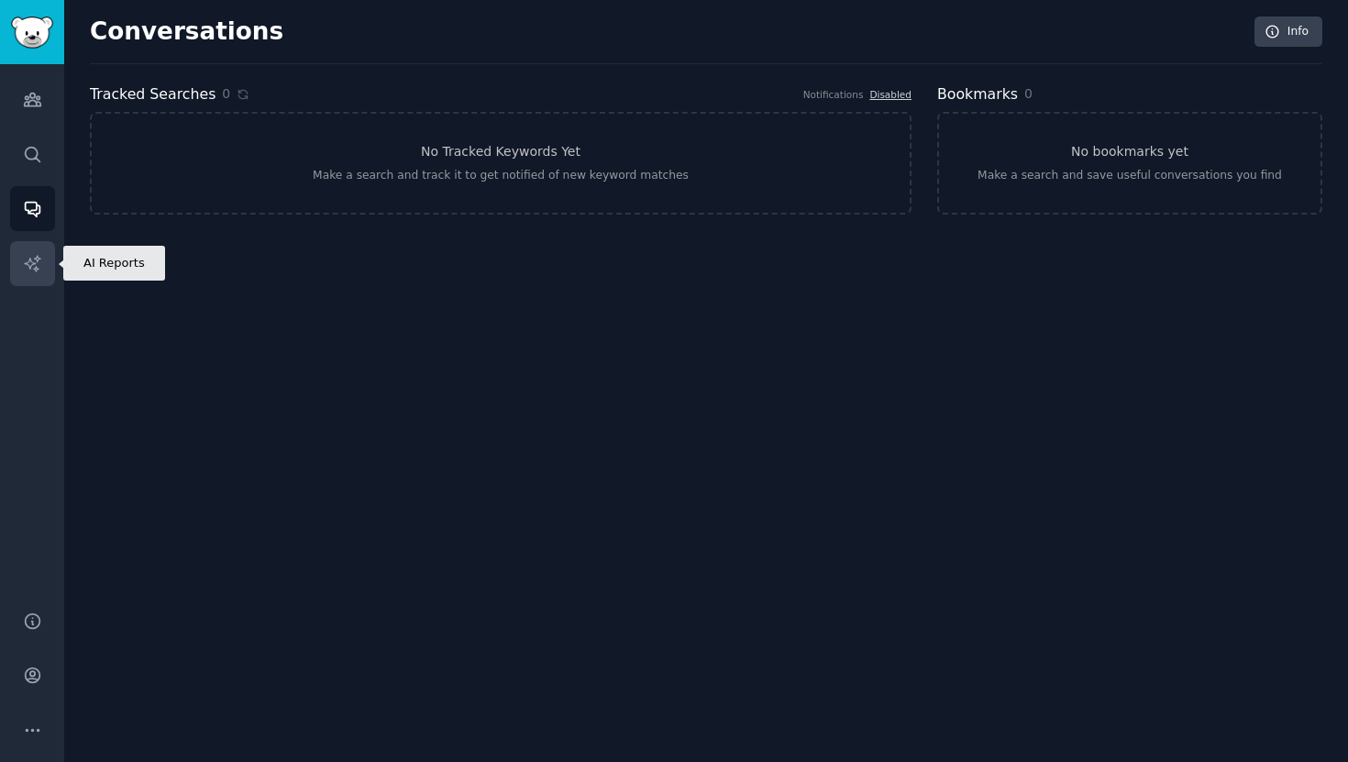
click at [28, 275] on link "AI Reports" at bounding box center [32, 263] width 45 height 45
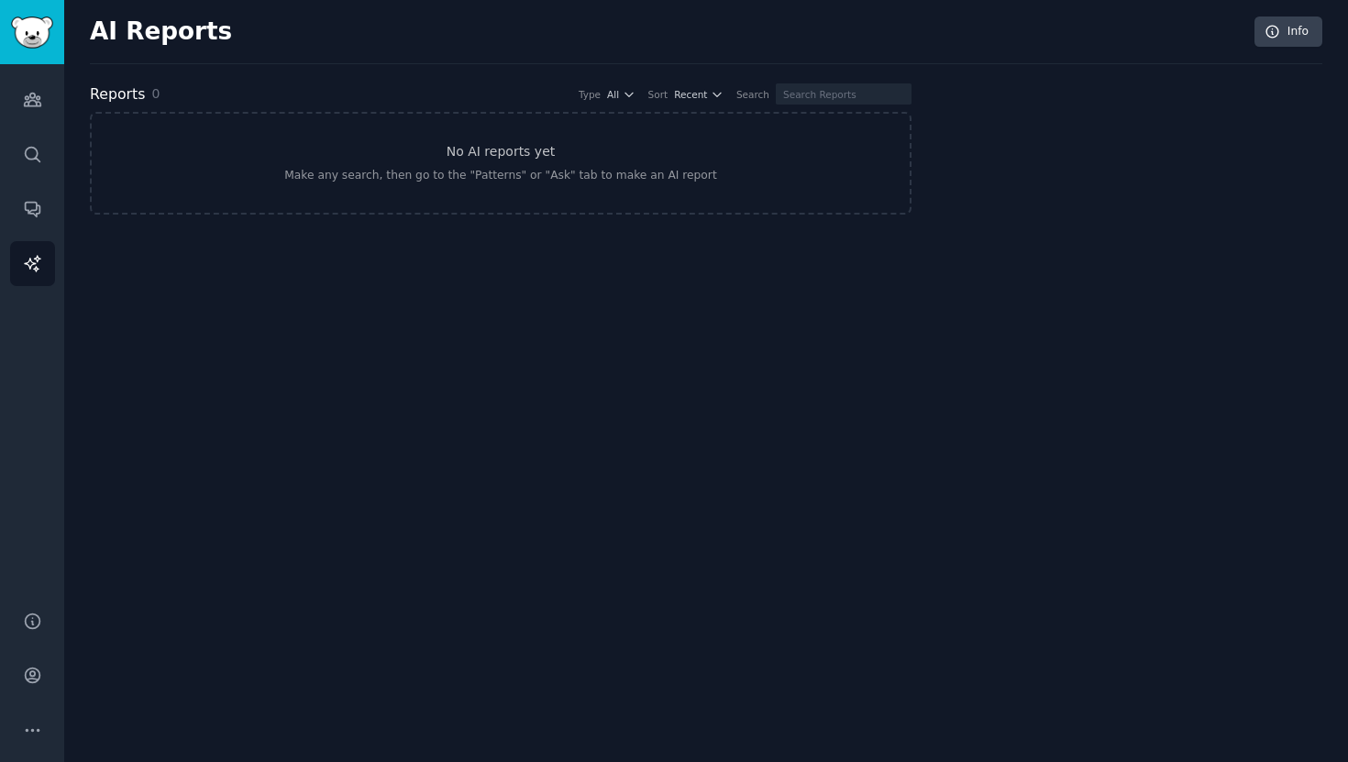
click at [28, 72] on div "Audiences Search Conversations AI Reports" at bounding box center [32, 326] width 64 height 525
click at [28, 93] on icon "Sidebar" at bounding box center [32, 99] width 19 height 19
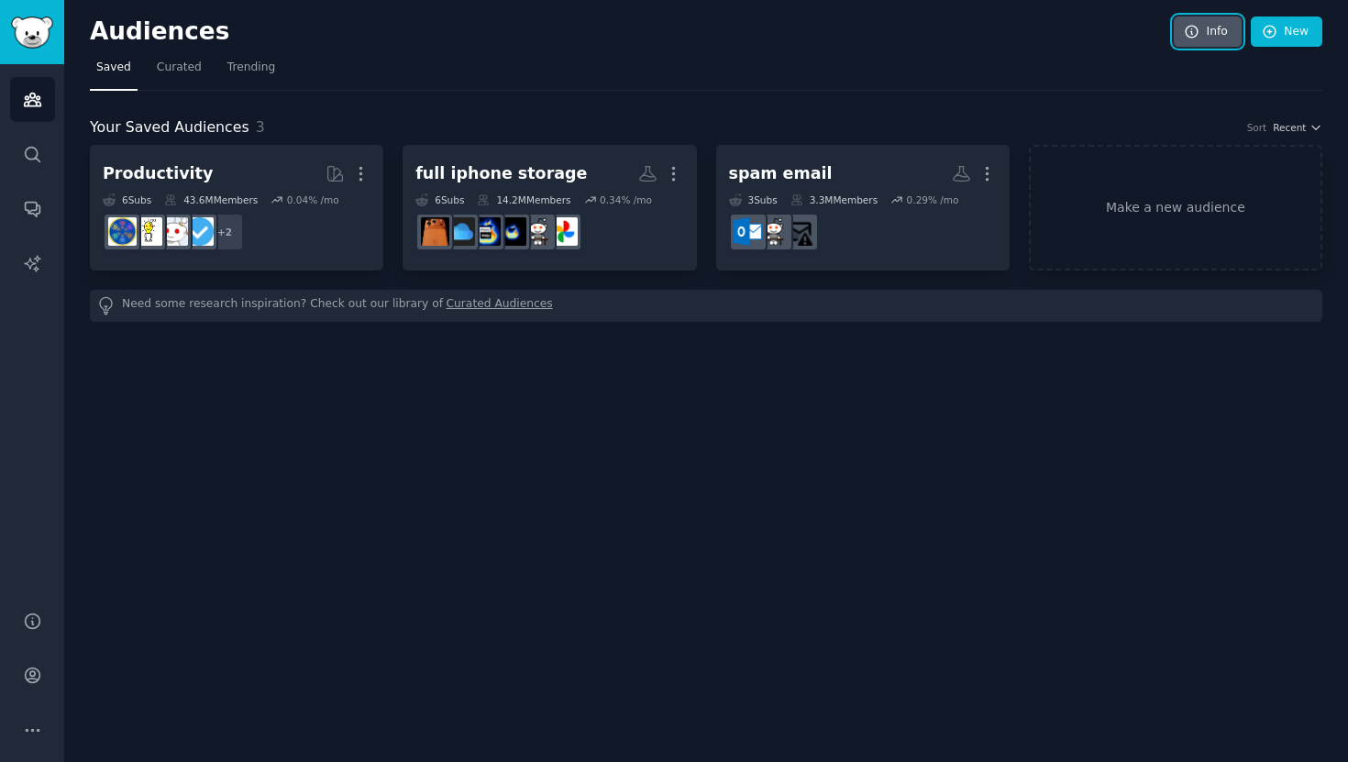
click at [1194, 17] on link "Info" at bounding box center [1208, 32] width 68 height 31
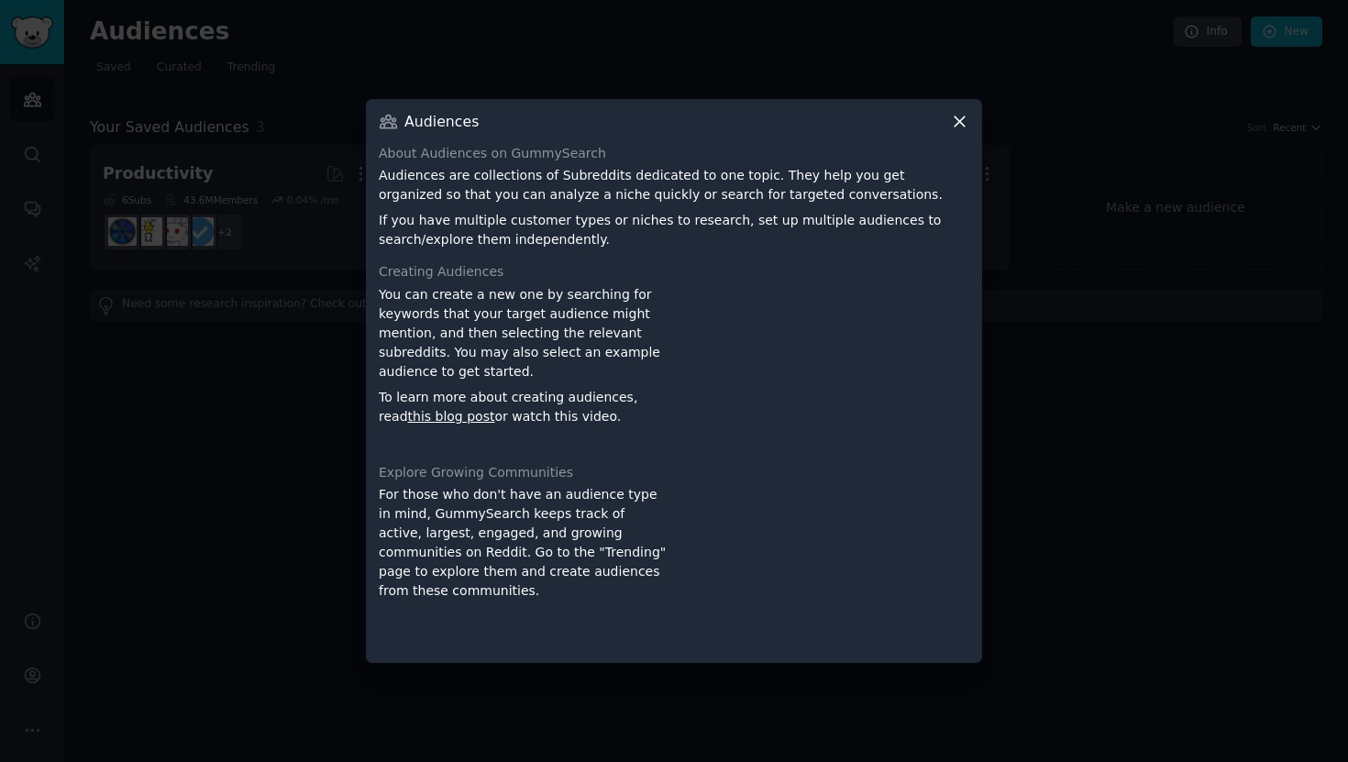
click at [958, 114] on icon at bounding box center [959, 121] width 19 height 19
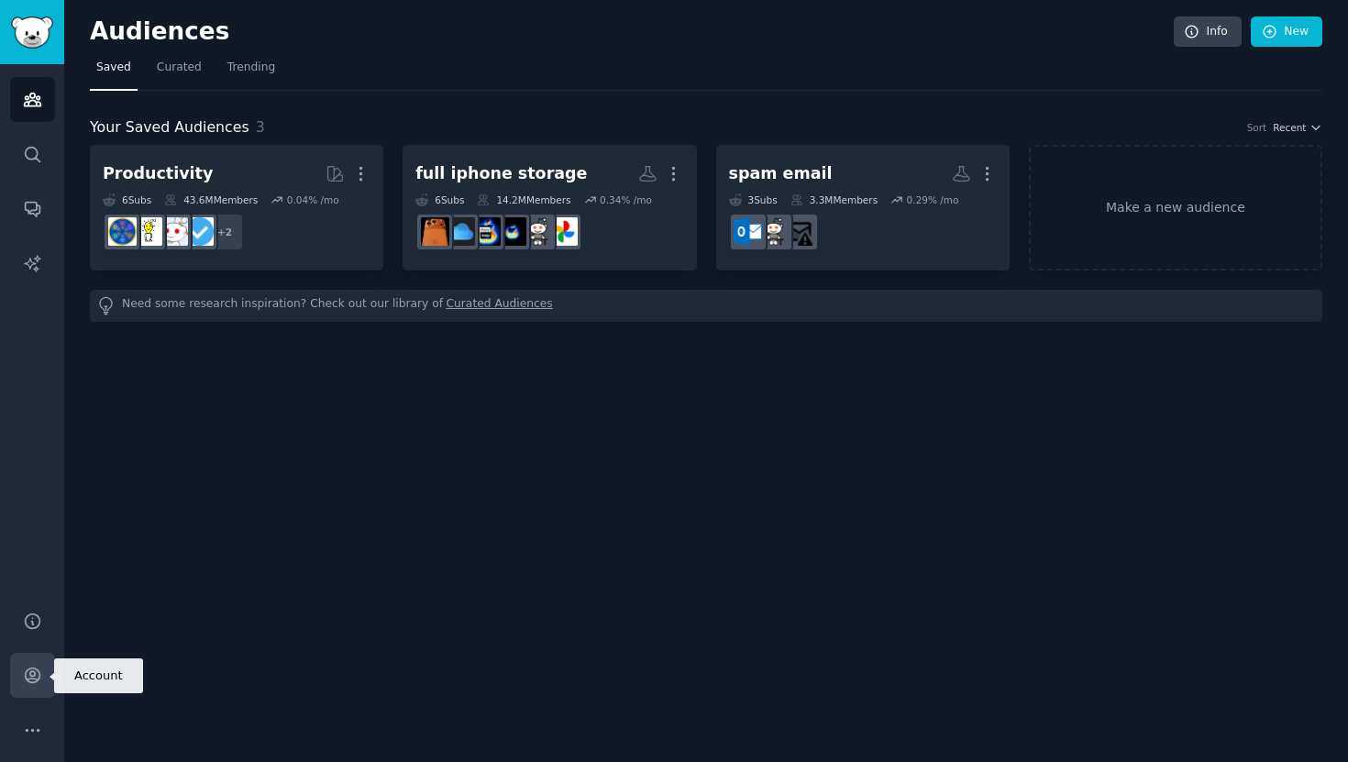
click at [30, 676] on icon "Sidebar" at bounding box center [32, 676] width 15 height 15
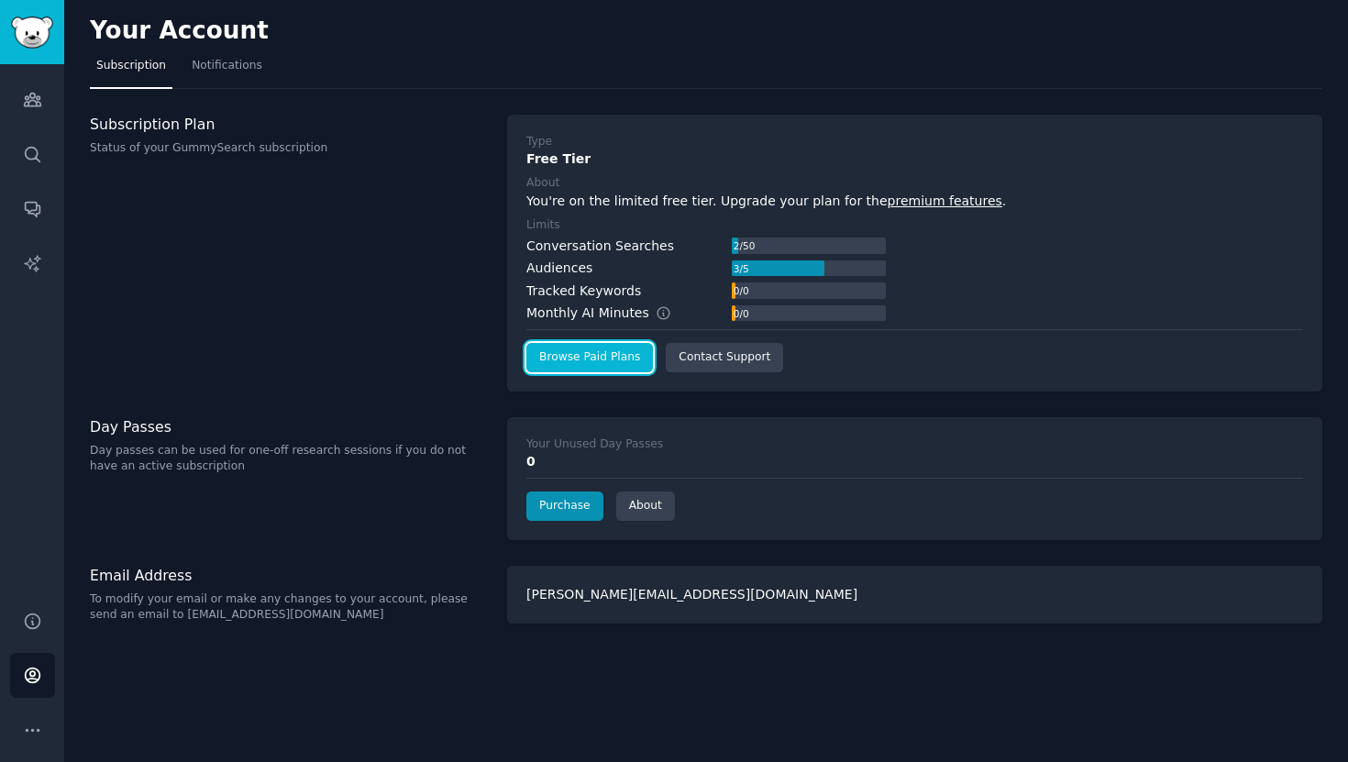
click at [618, 360] on link "Browse Paid Plans" at bounding box center [589, 357] width 127 height 29
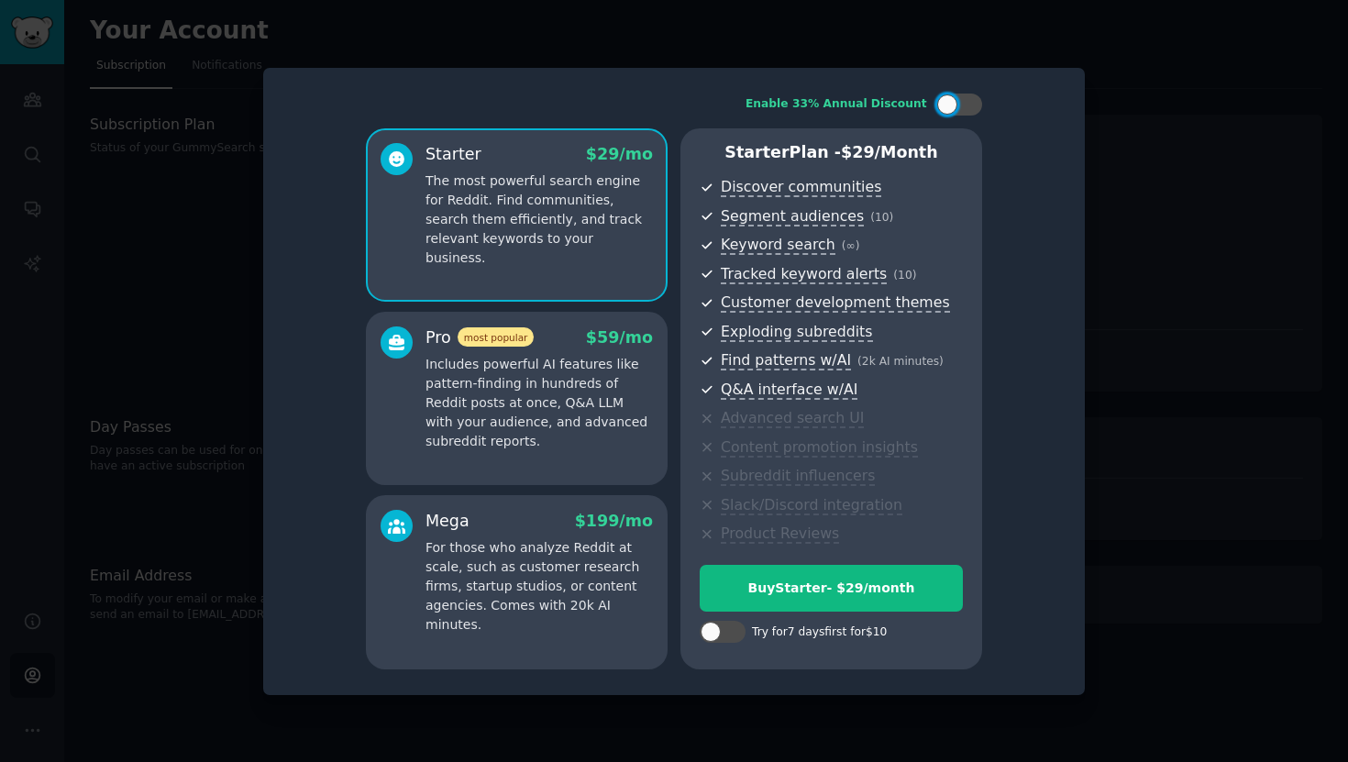
click at [607, 335] on span "$ 59 /mo" at bounding box center [619, 337] width 67 height 18
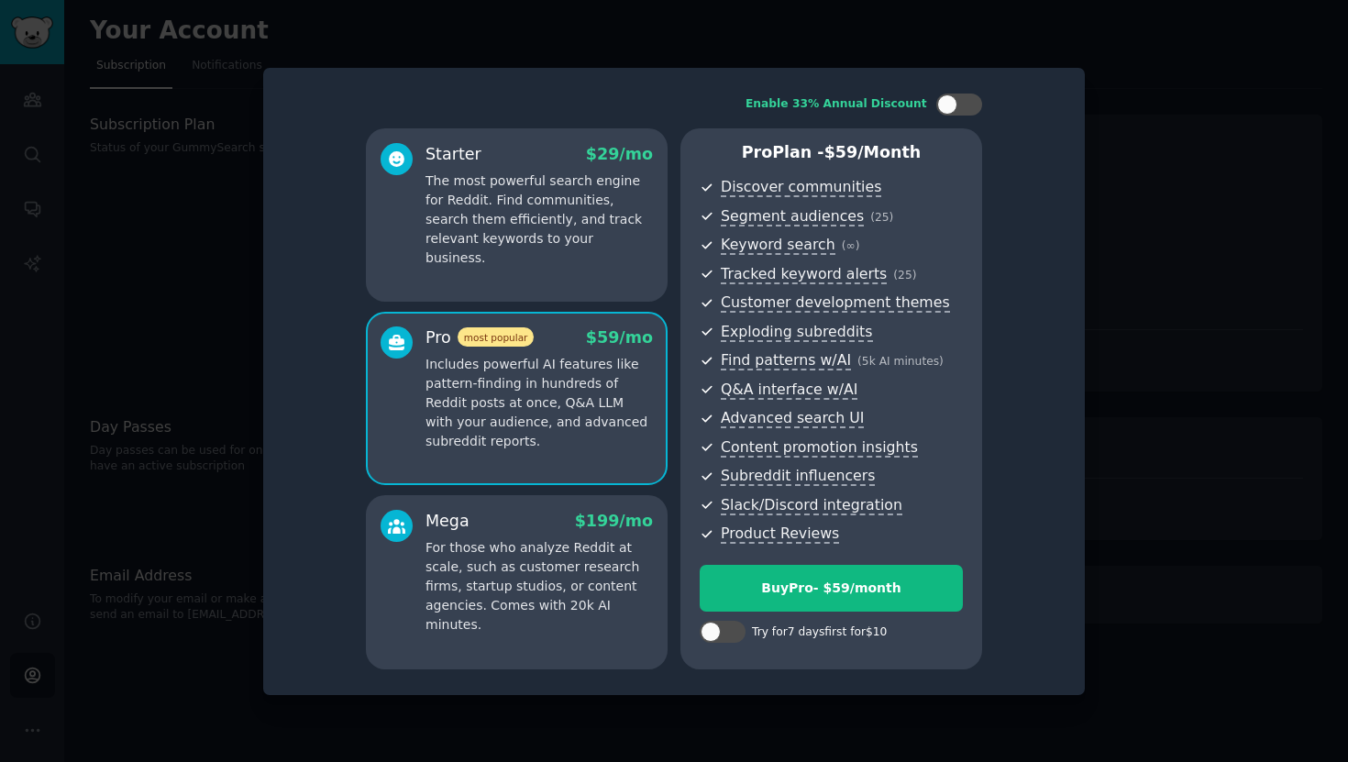
click at [540, 626] on div "Mega $ 199 /mo For those who analyze Reddit at scale, such as customer research…" at bounding box center [517, 582] width 302 height 174
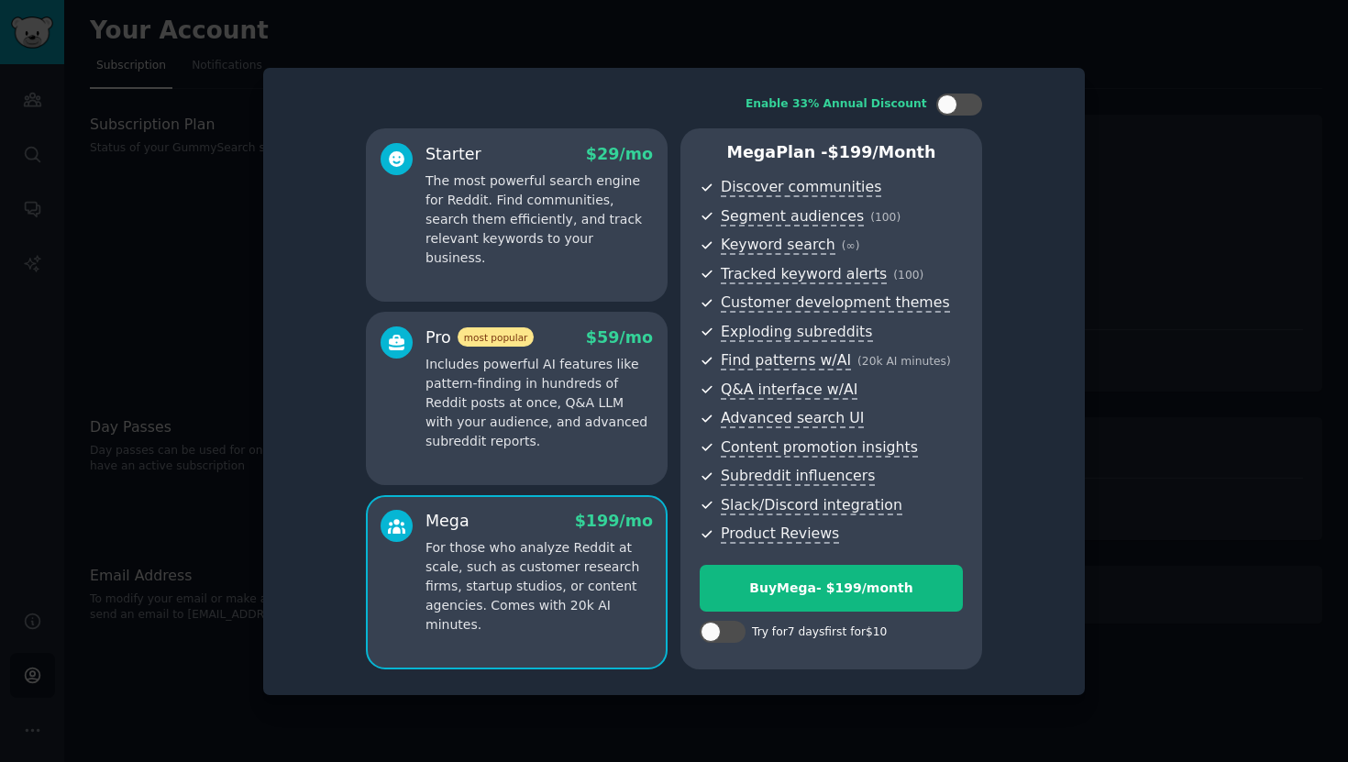
click at [559, 441] on p "Includes powerful AI features like pattern-finding in hundreds of Reddit posts …" at bounding box center [539, 403] width 227 height 96
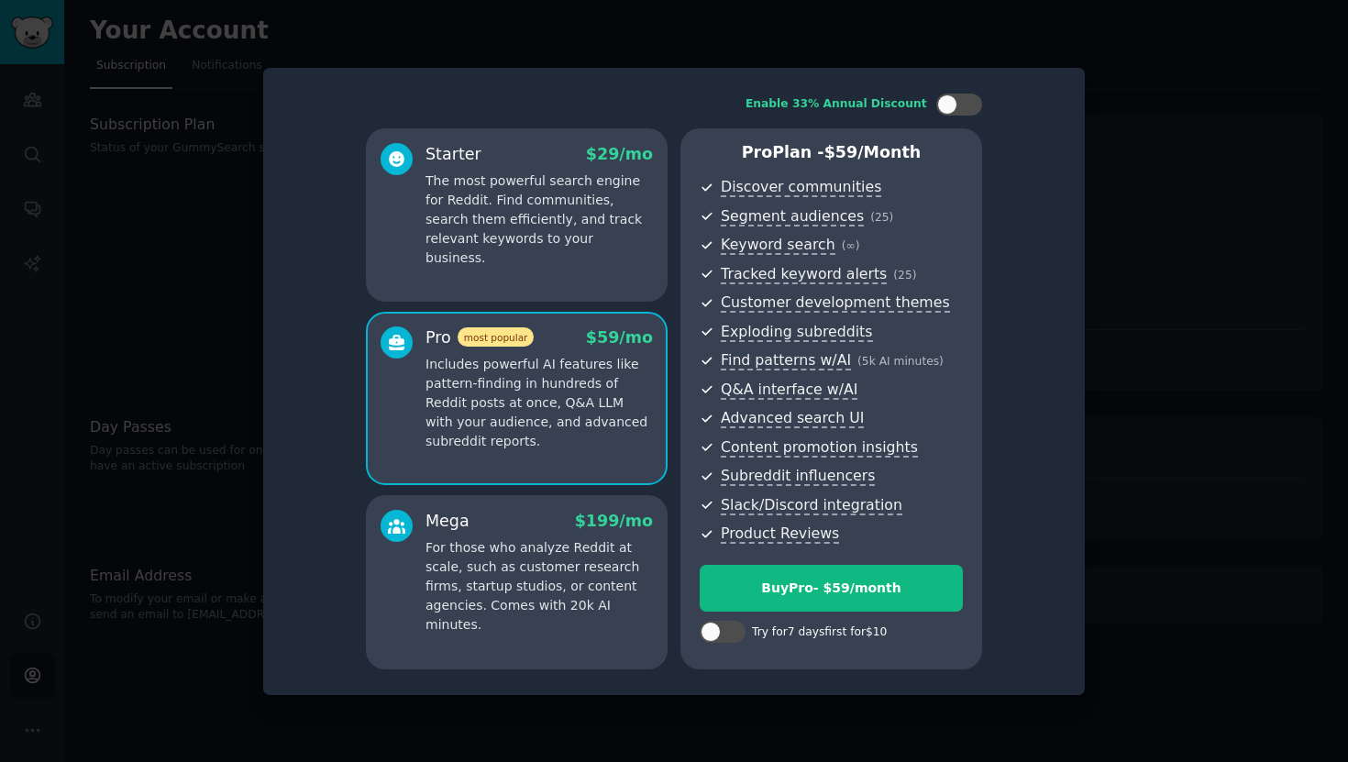
click at [558, 542] on p "For those who analyze Reddit at scale, such as customer research firms, startup…" at bounding box center [539, 586] width 227 height 96
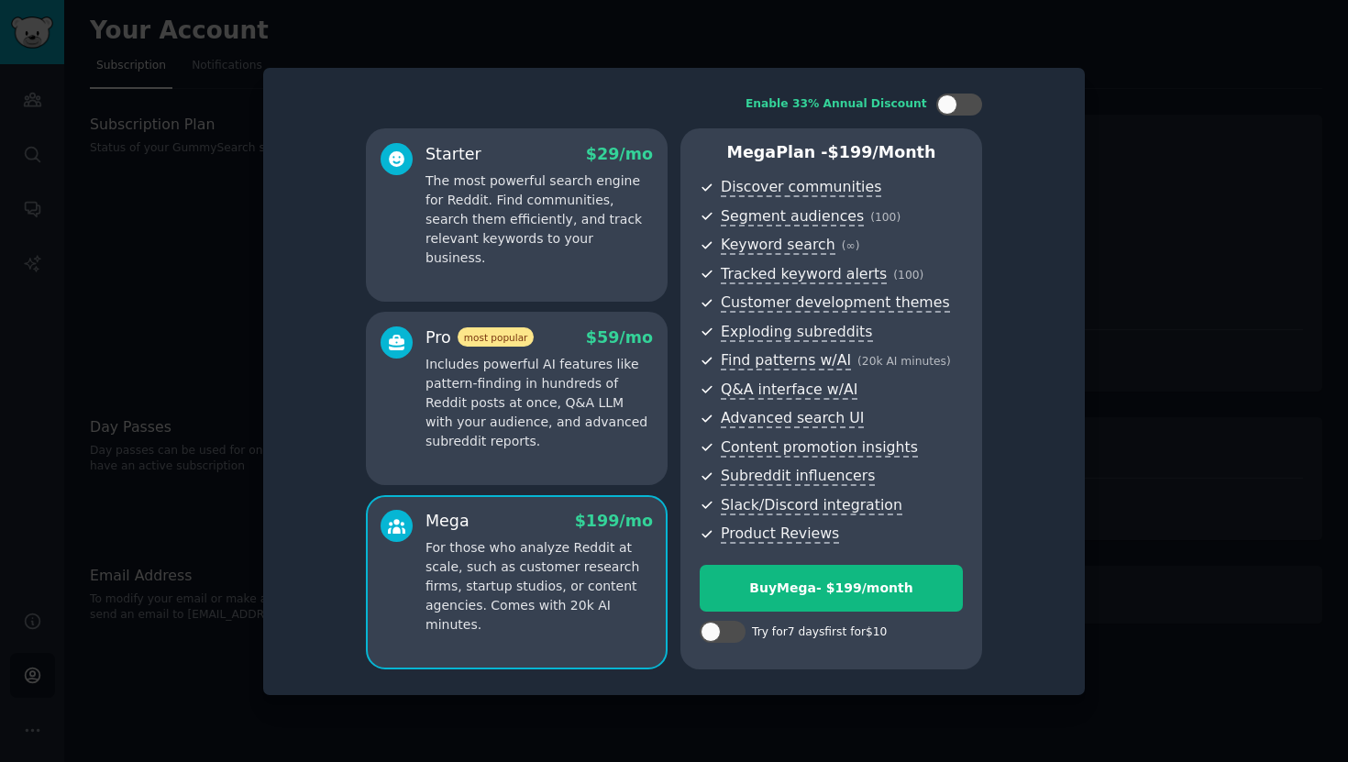
click at [557, 419] on p "Includes powerful AI features like pattern-finding in hundreds of Reddit posts …" at bounding box center [539, 403] width 227 height 96
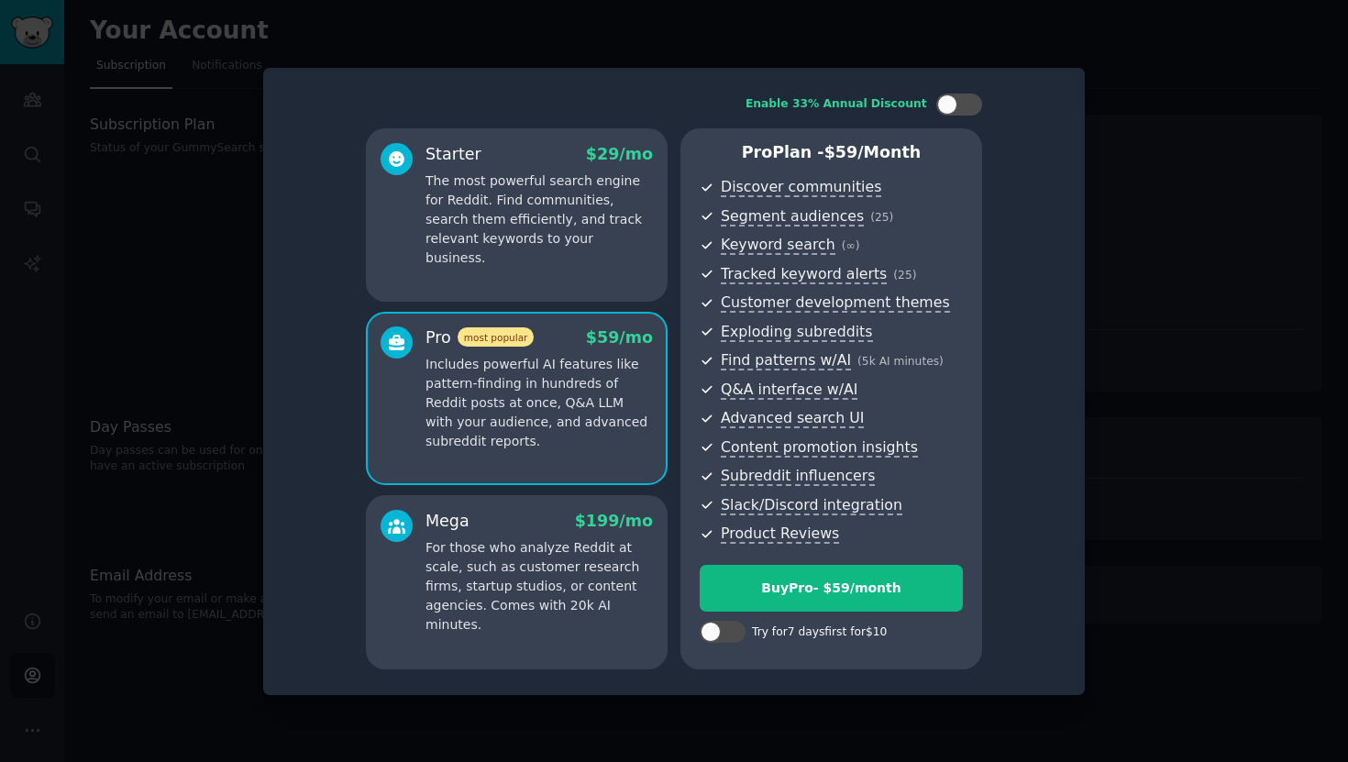
click at [577, 574] on p "For those who analyze Reddit at scale, such as customer research firms, startup…" at bounding box center [539, 586] width 227 height 96
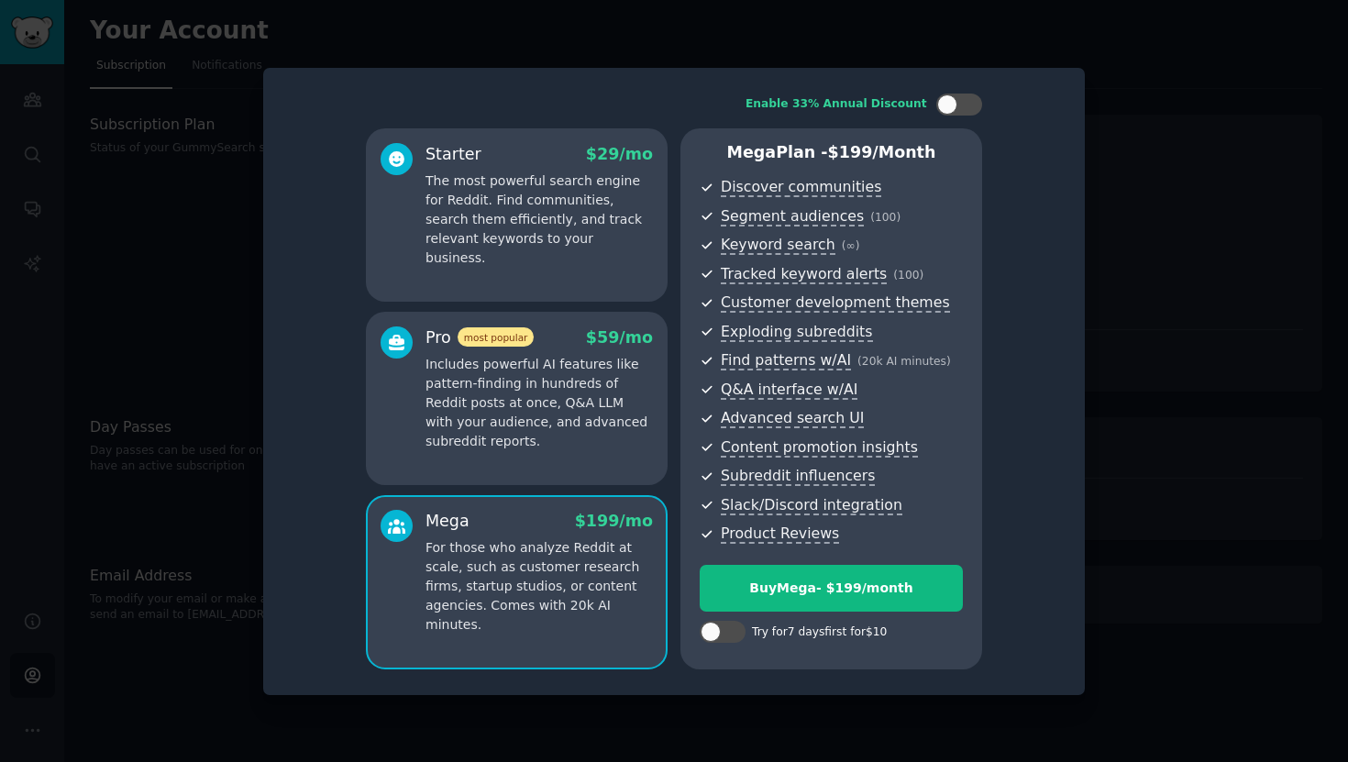
click at [581, 468] on div "Pro most popular $ 59 /mo Includes powerful AI features like pattern-finding in…" at bounding box center [517, 399] width 302 height 174
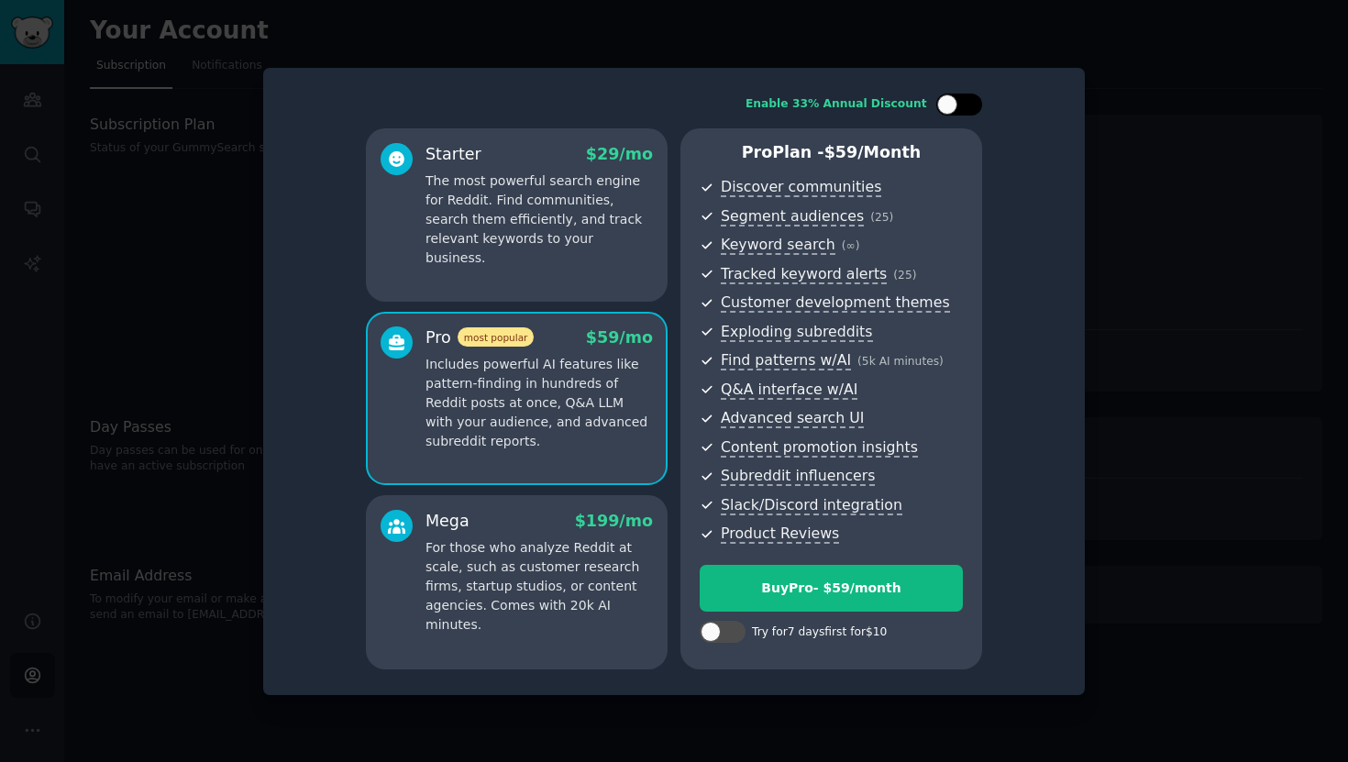
click at [957, 104] on div at bounding box center [947, 104] width 20 height 20
click at [966, 105] on div at bounding box center [971, 104] width 20 height 20
checkbox input "false"
click at [533, 219] on p "The most powerful search engine for Reddit. Find communities, search them effic…" at bounding box center [539, 220] width 227 height 96
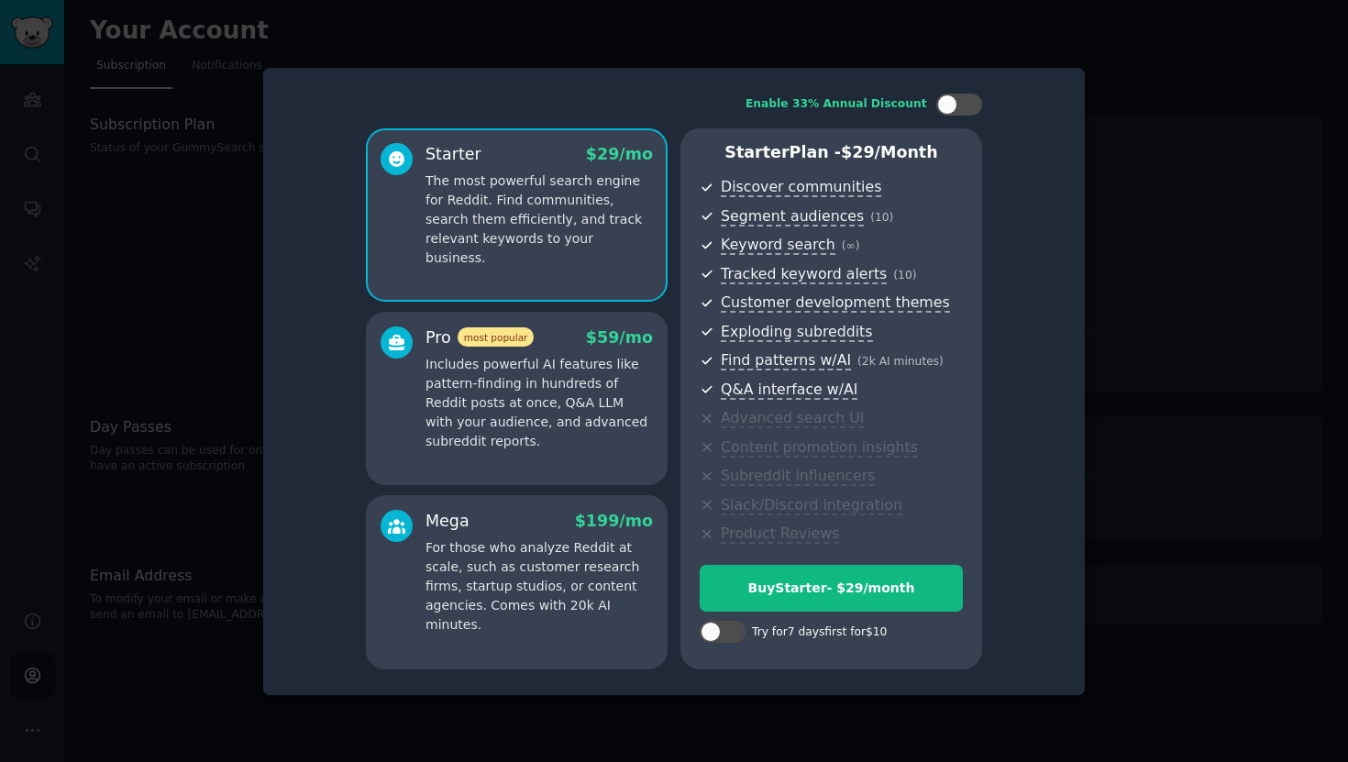
click at [596, 359] on p "Includes powerful AI features like pattern-finding in hundreds of Reddit posts …" at bounding box center [539, 403] width 227 height 96
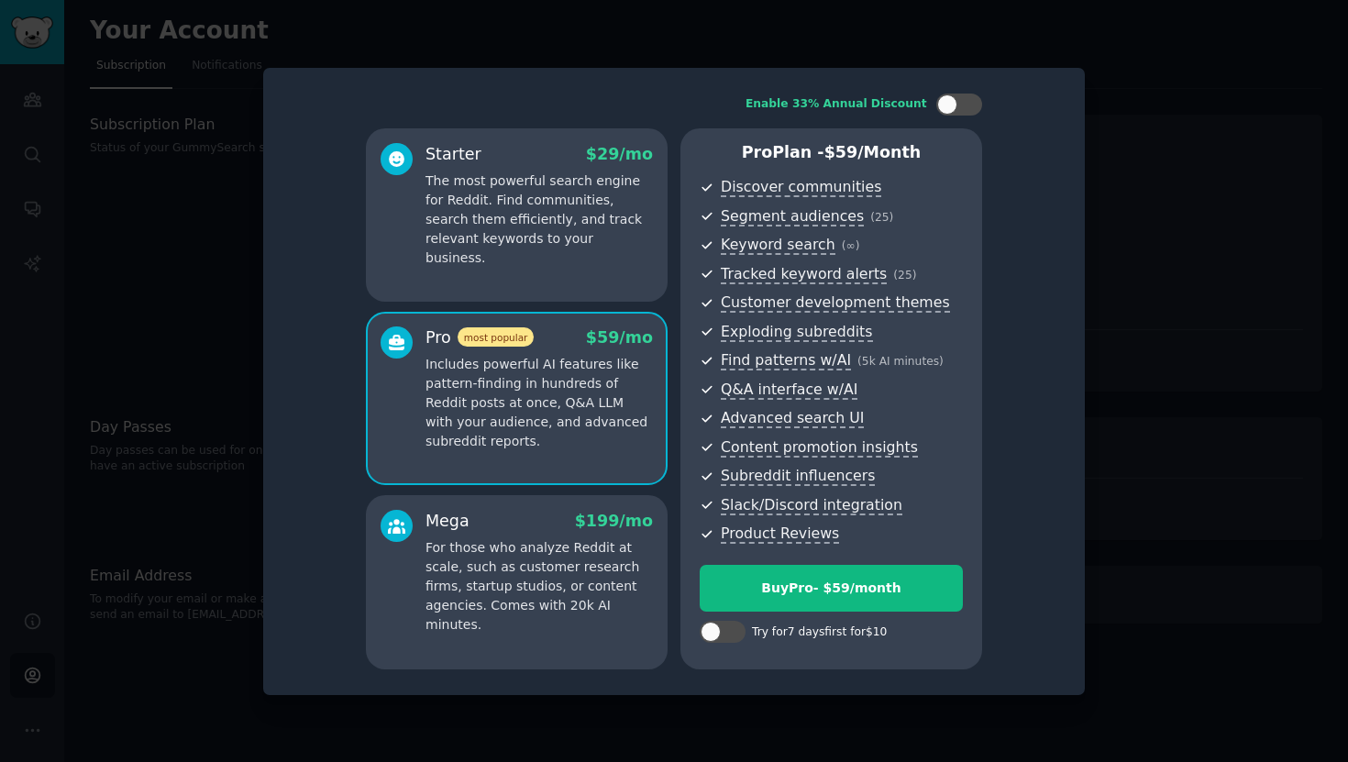
click at [588, 274] on div "Starter $ 29 /mo The most powerful search engine for Reddit. Find communities, …" at bounding box center [517, 215] width 302 height 174
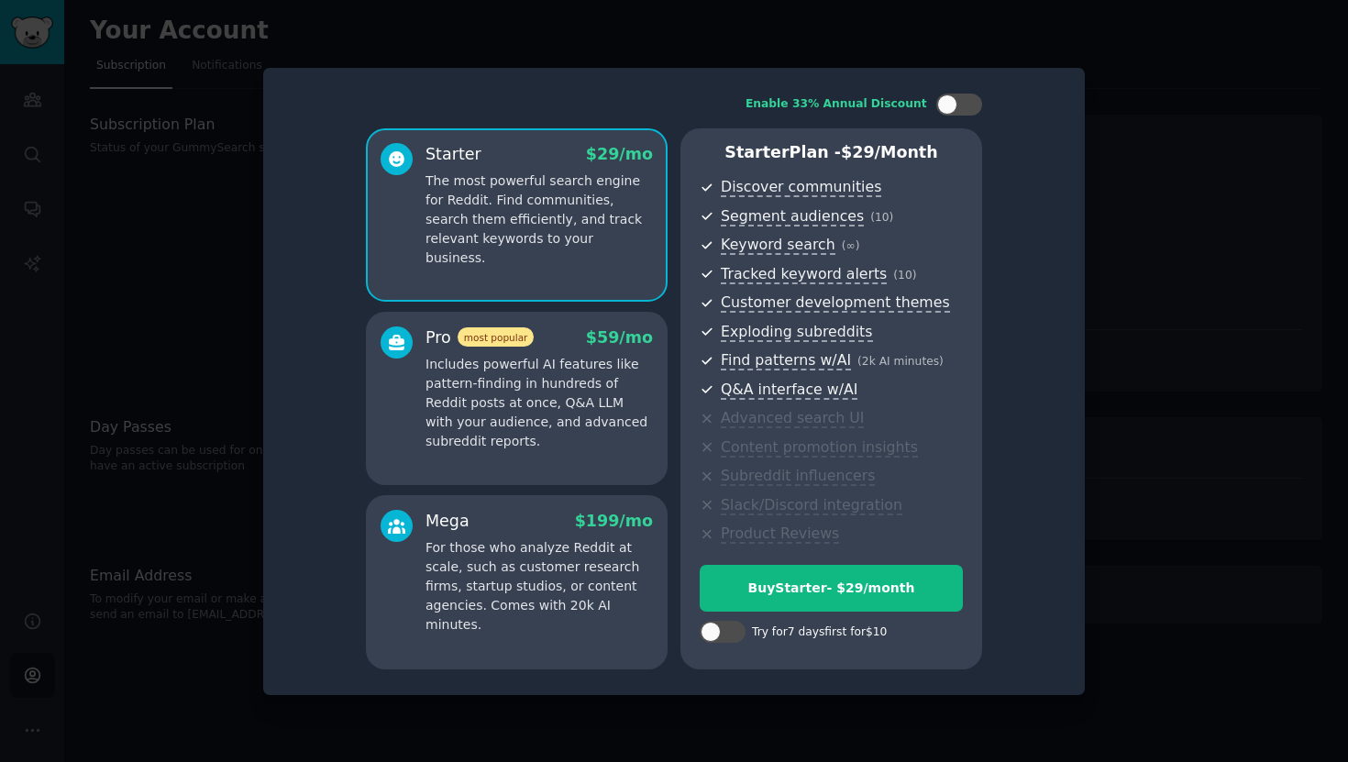
click at [599, 370] on p "Includes powerful AI features like pattern-finding in hundreds of Reddit posts …" at bounding box center [539, 403] width 227 height 96
